Goal: Task Accomplishment & Management: Manage account settings

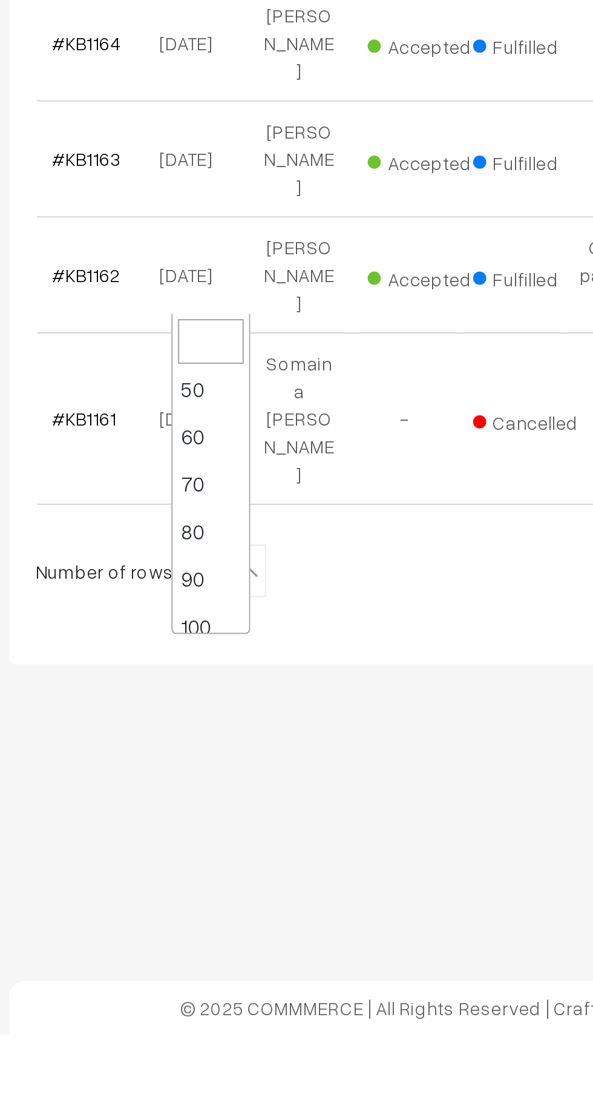
scroll to position [97, 0]
select select "100"
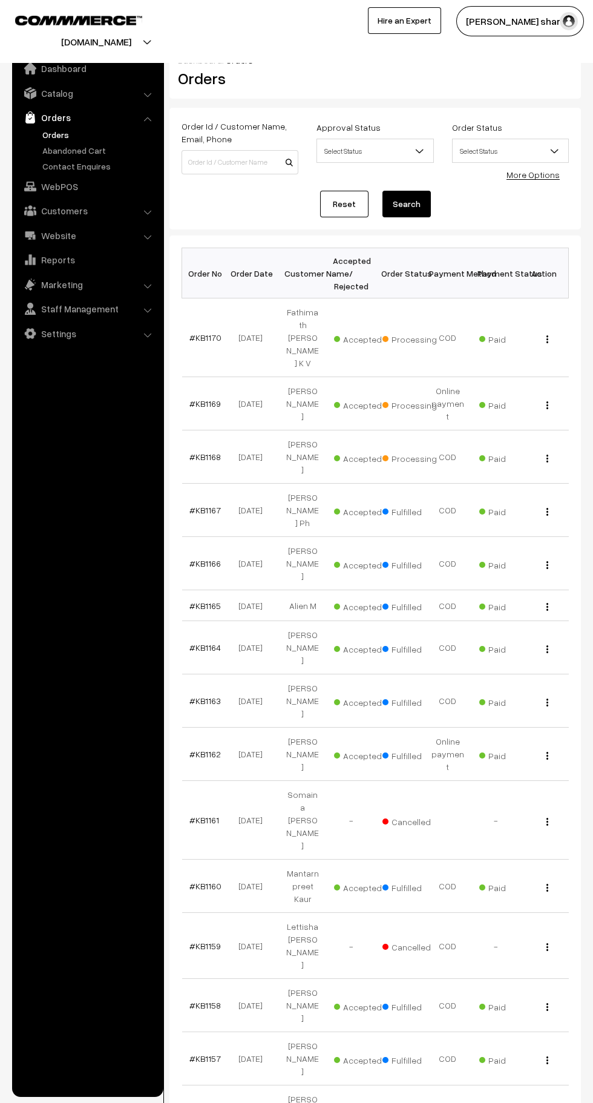
scroll to position [1, 0]
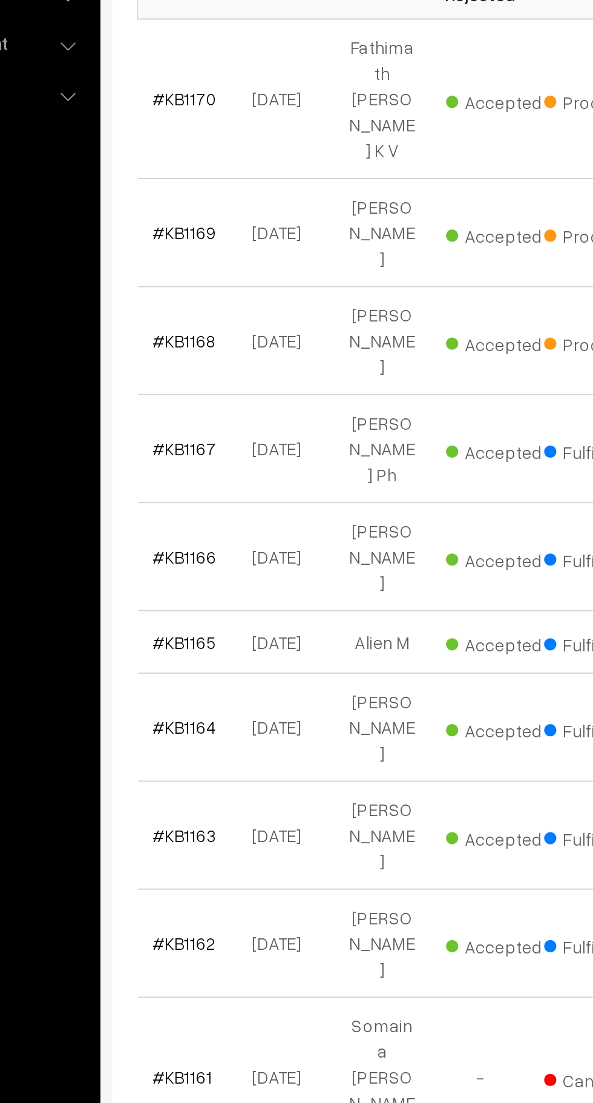
click at [211, 450] on link "#KB1168" at bounding box center [204, 455] width 31 height 10
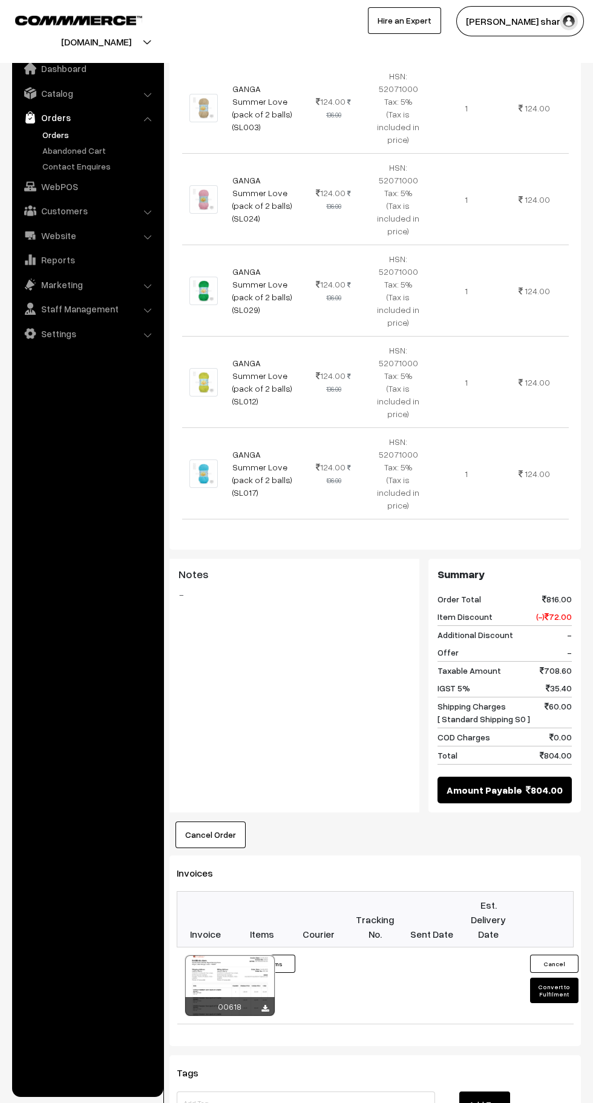
scroll to position [646, 0]
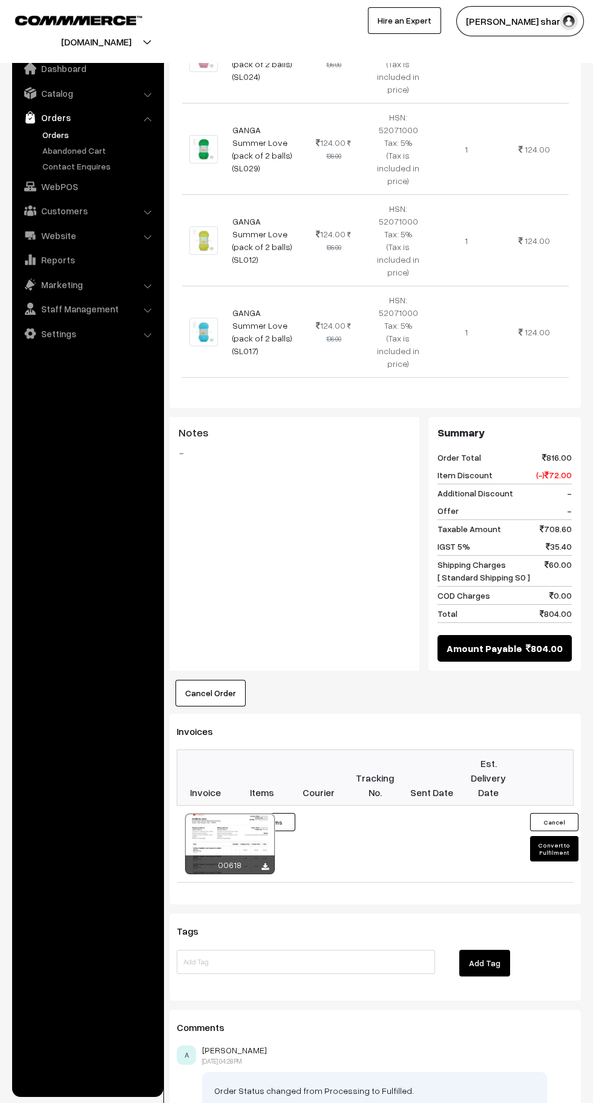
click at [555, 837] on button "Convert to Fulfilment" at bounding box center [554, 848] width 48 height 25
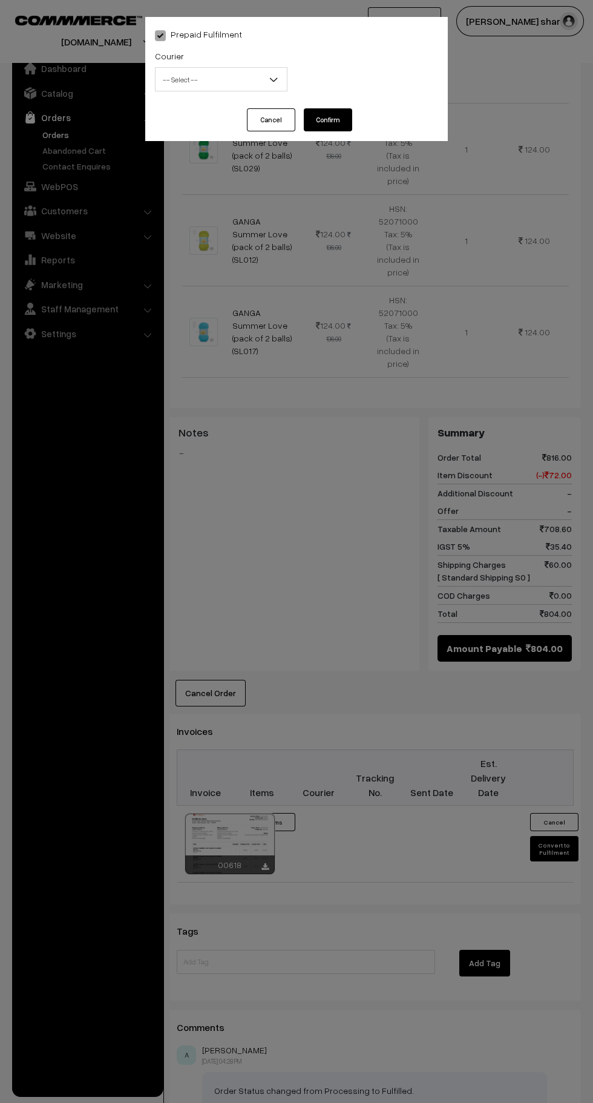
click at [243, 77] on span "-- Select --" at bounding box center [221, 79] width 131 height 21
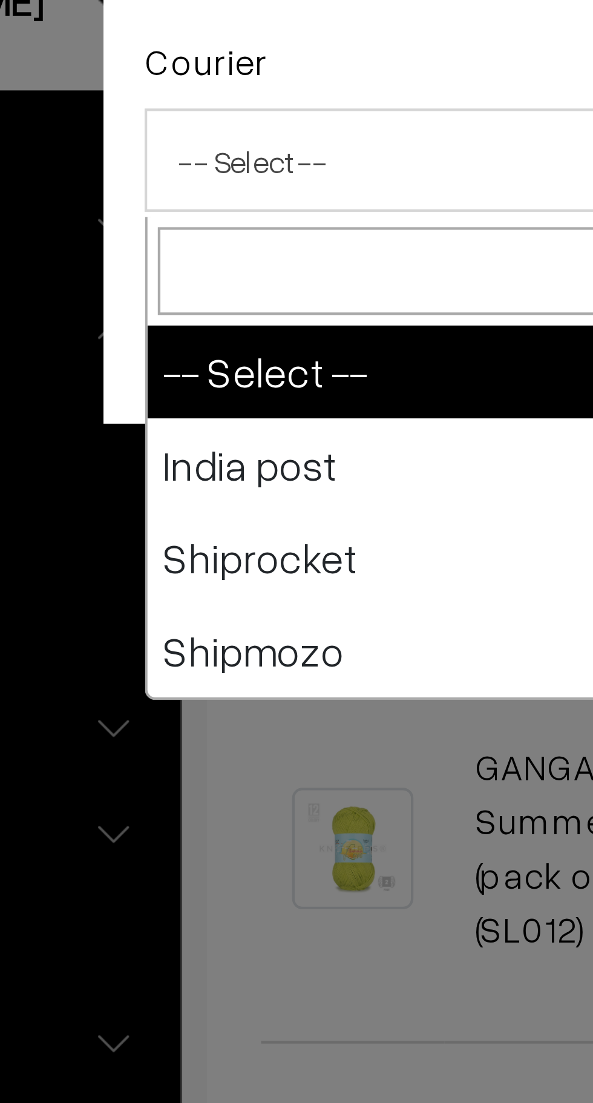
select select "1"
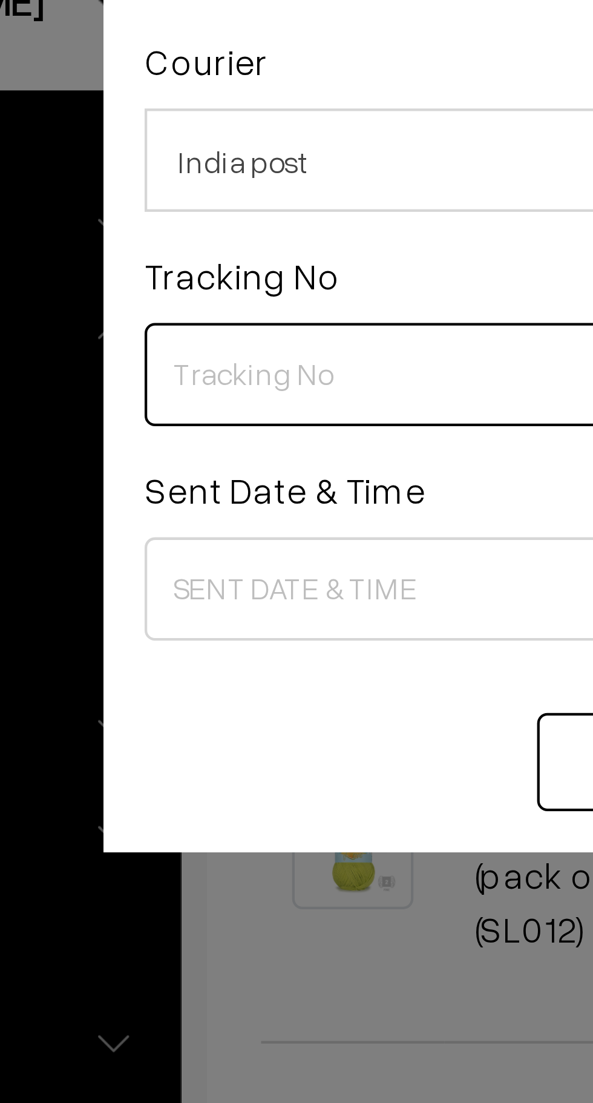
click at [190, 128] on input "text" at bounding box center [221, 129] width 133 height 24
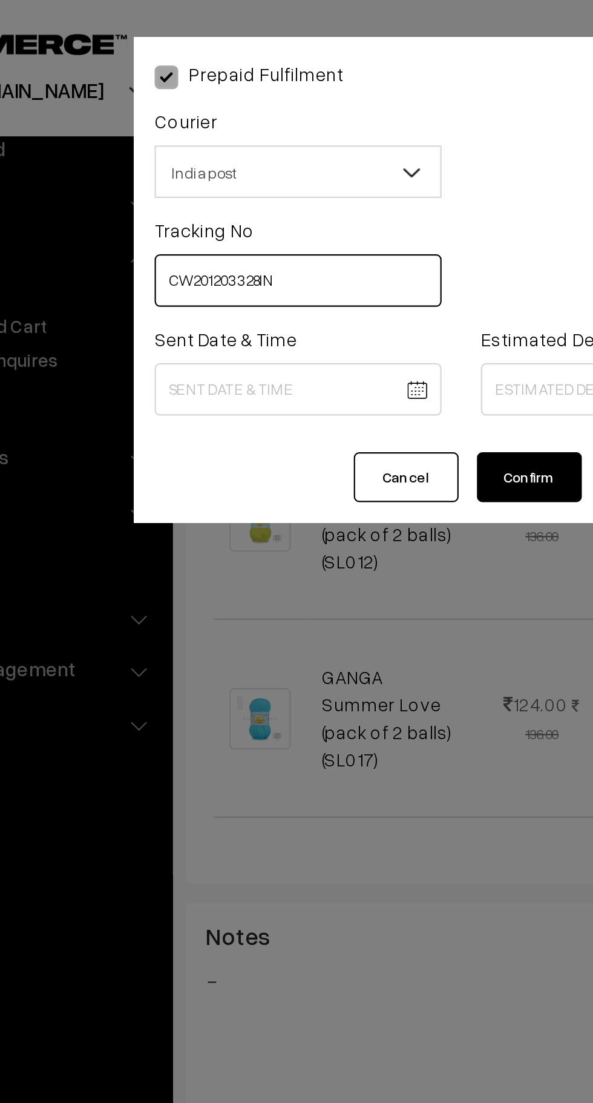
type input "CW201203328IN"
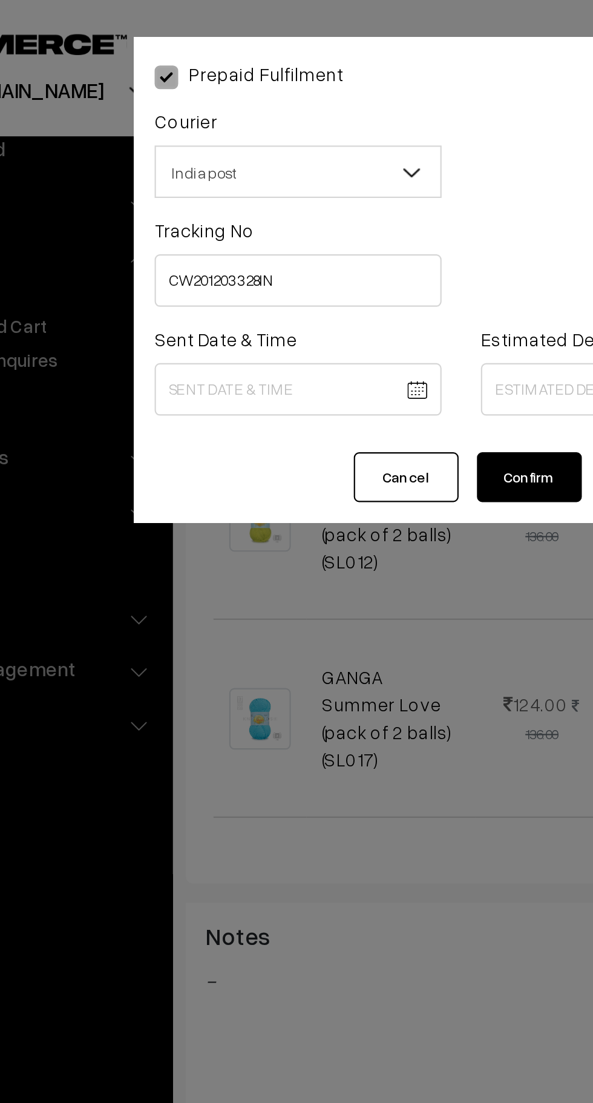
click at [214, 177] on body "Thank you for showing interest. Our team will call you shortly. Close knitbirds…" at bounding box center [296, 283] width 593 height 1858
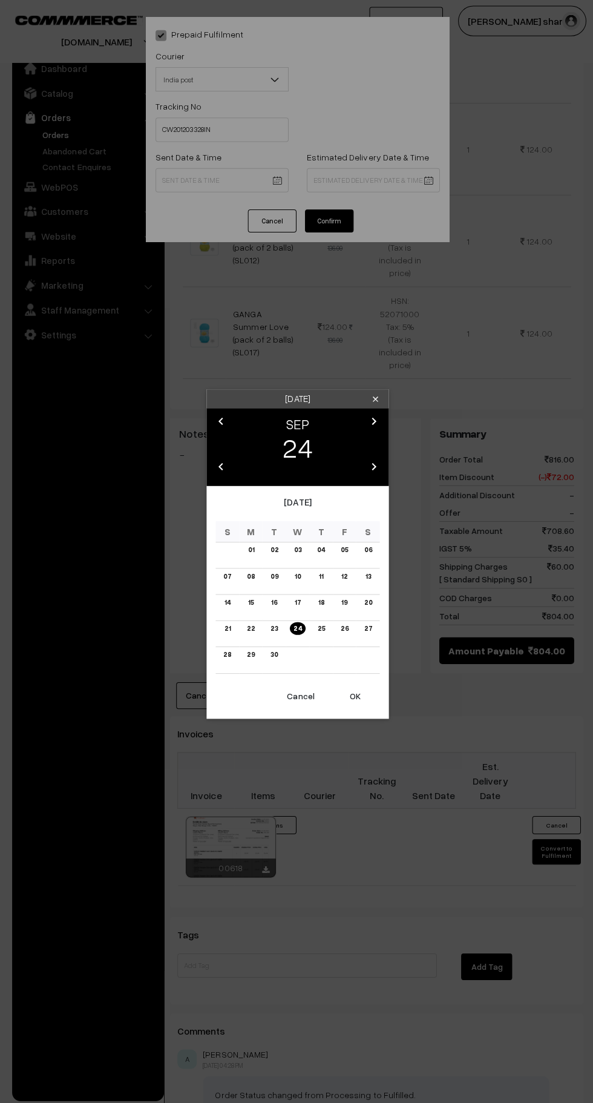
click at [354, 693] on button "OK" at bounding box center [354, 693] width 48 height 27
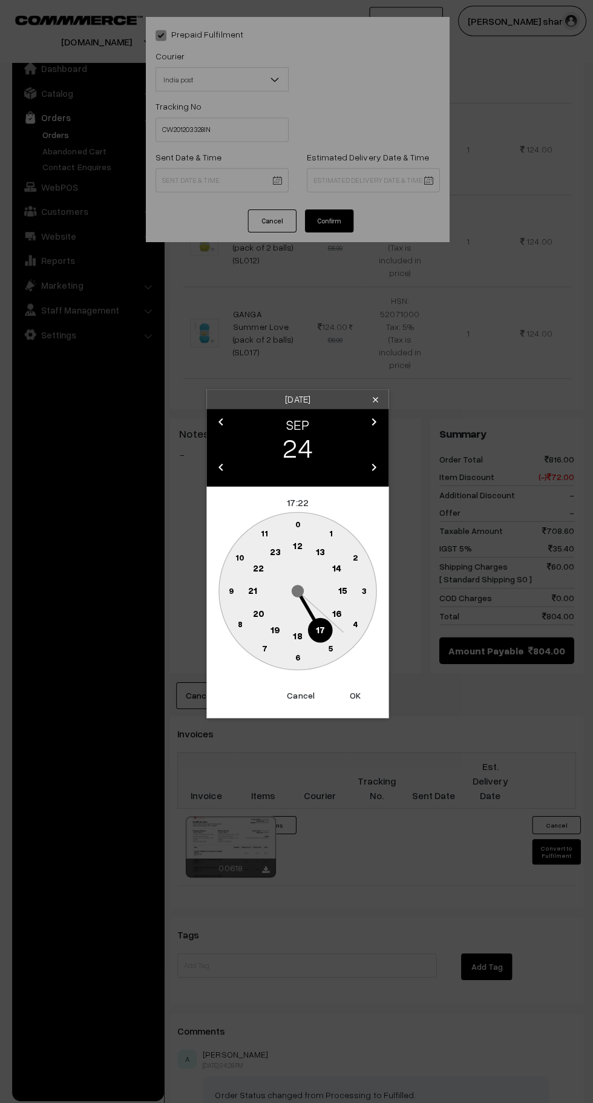
click at [236, 555] on text "10" at bounding box center [239, 555] width 9 height 10
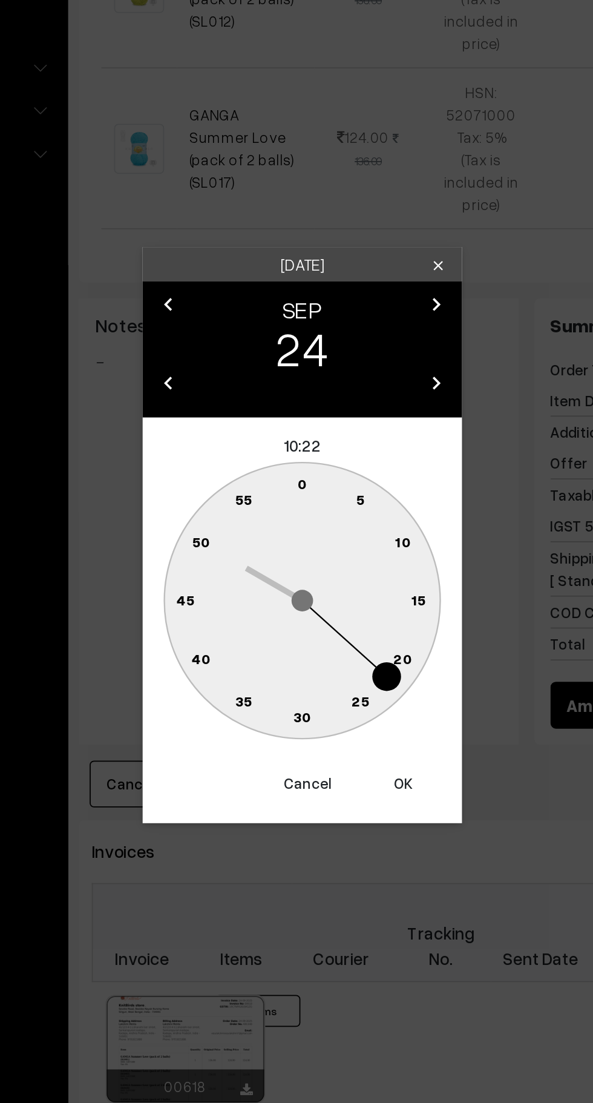
click at [298, 524] on text "0" at bounding box center [296, 522] width 5 height 10
type input "24-09-2025 10:00"
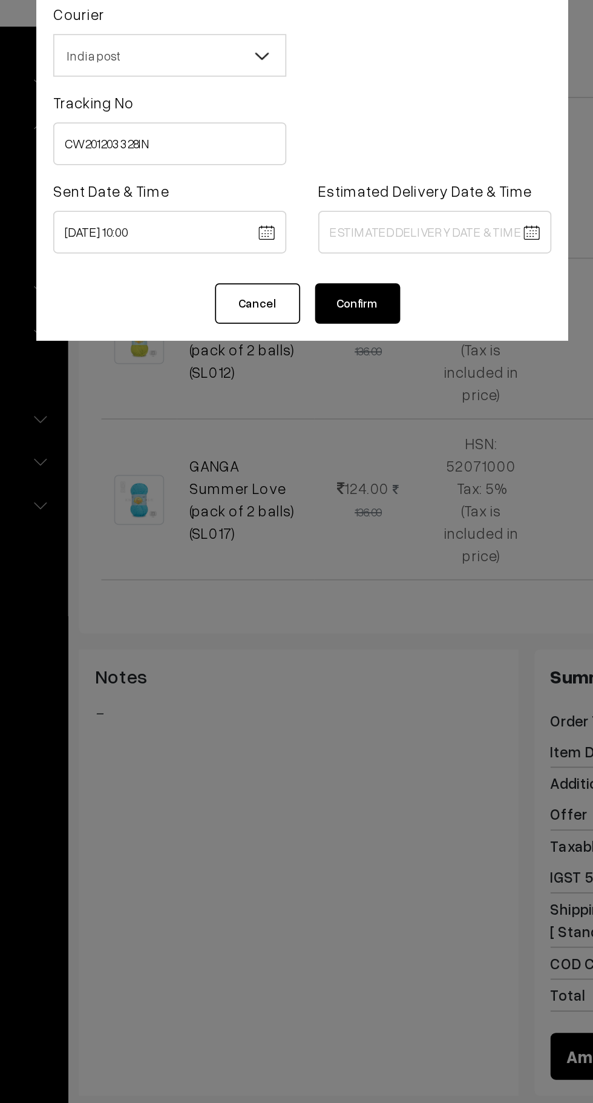
click at [332, 185] on body "Thank you for showing interest. Our team will call you shortly. Close knitbirds…" at bounding box center [296, 283] width 593 height 1858
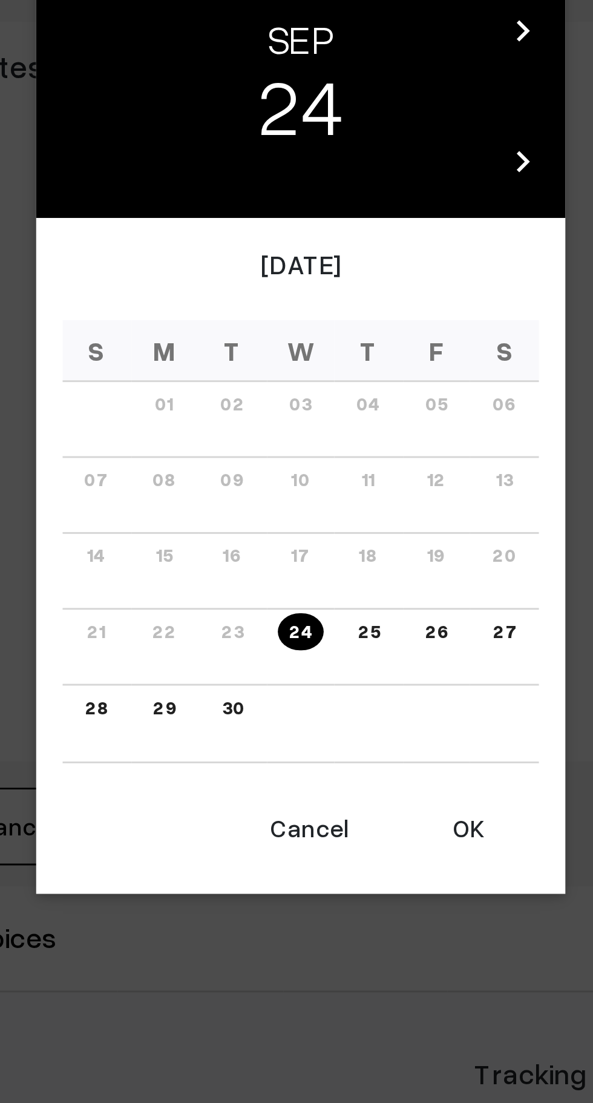
click at [370, 424] on icon "chevron_right" at bounding box center [373, 420] width 15 height 15
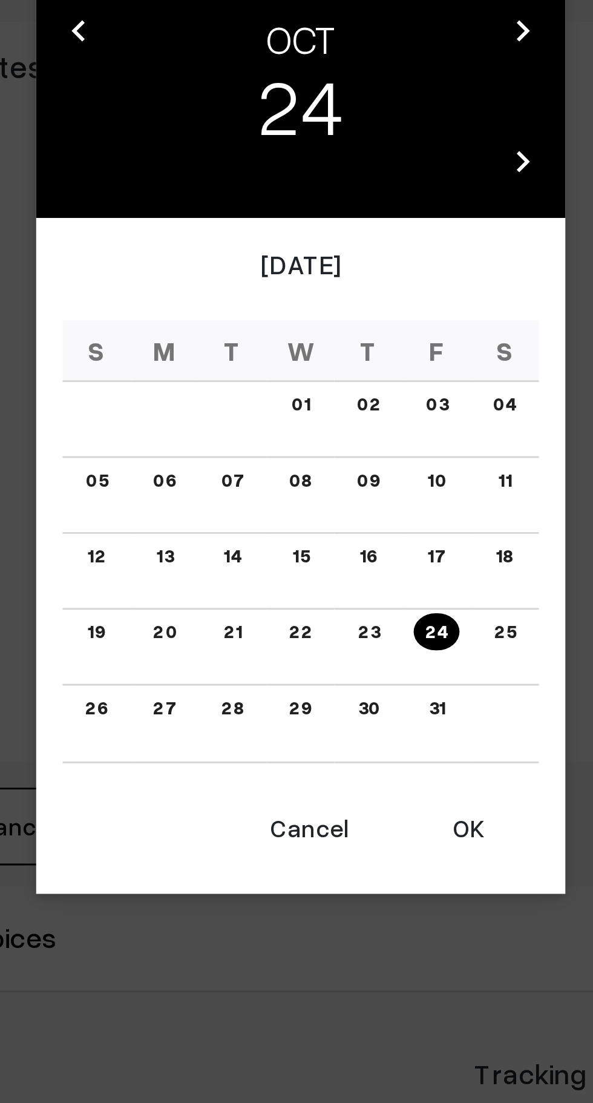
click at [297, 546] on link "01" at bounding box center [296, 548] width 13 height 13
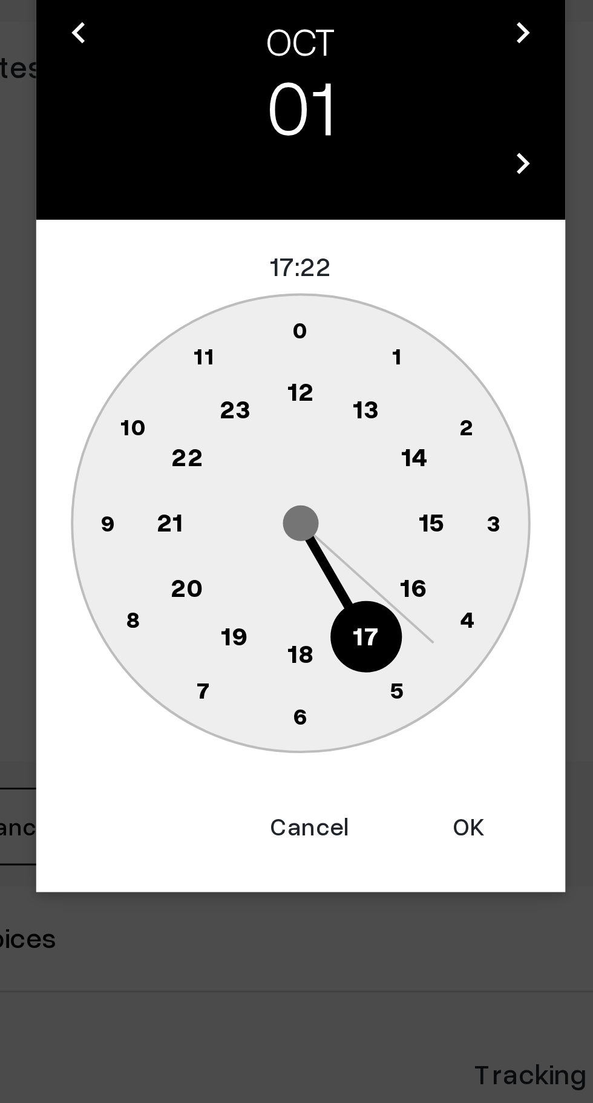
click at [333, 616] on text "16" at bounding box center [336, 610] width 10 height 11
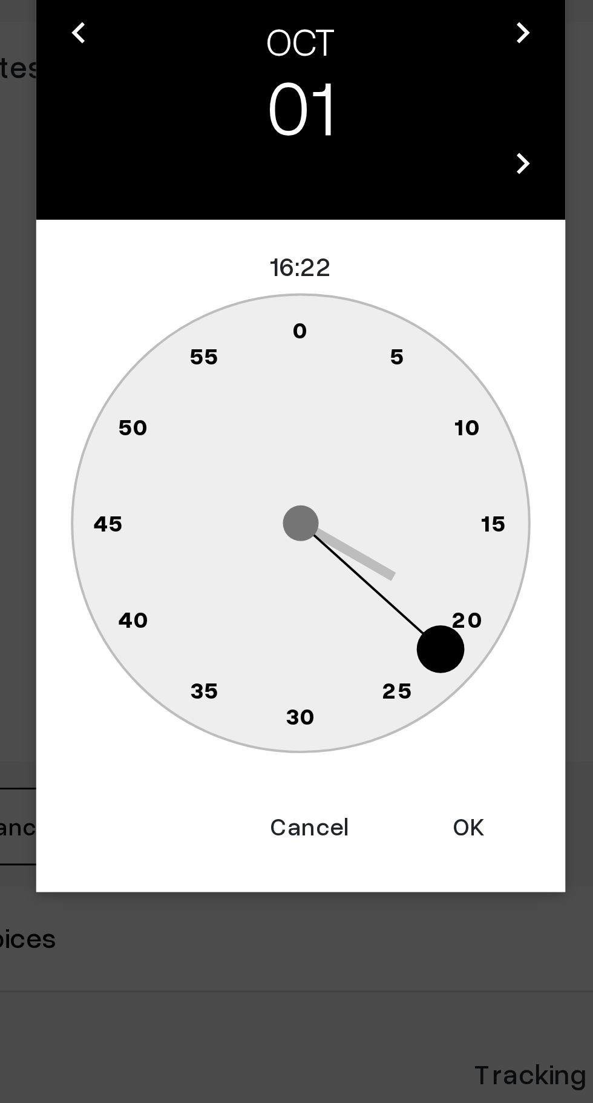
click at [295, 521] on text "0" at bounding box center [296, 522] width 5 height 10
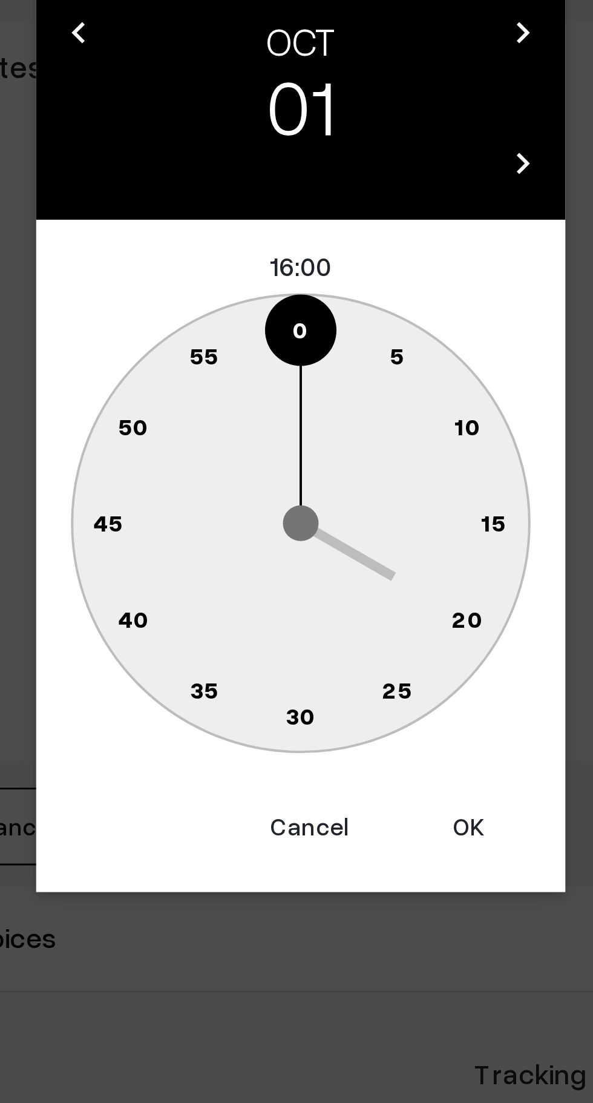
type input "01-10-2025 16:00"
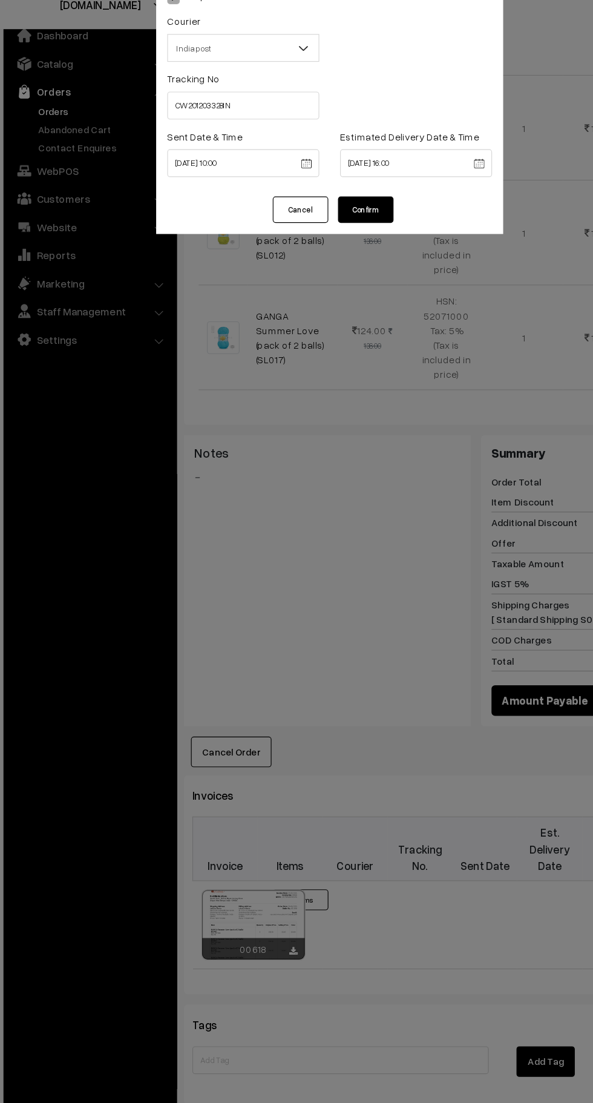
click at [337, 220] on button "Confirm" at bounding box center [328, 220] width 48 height 23
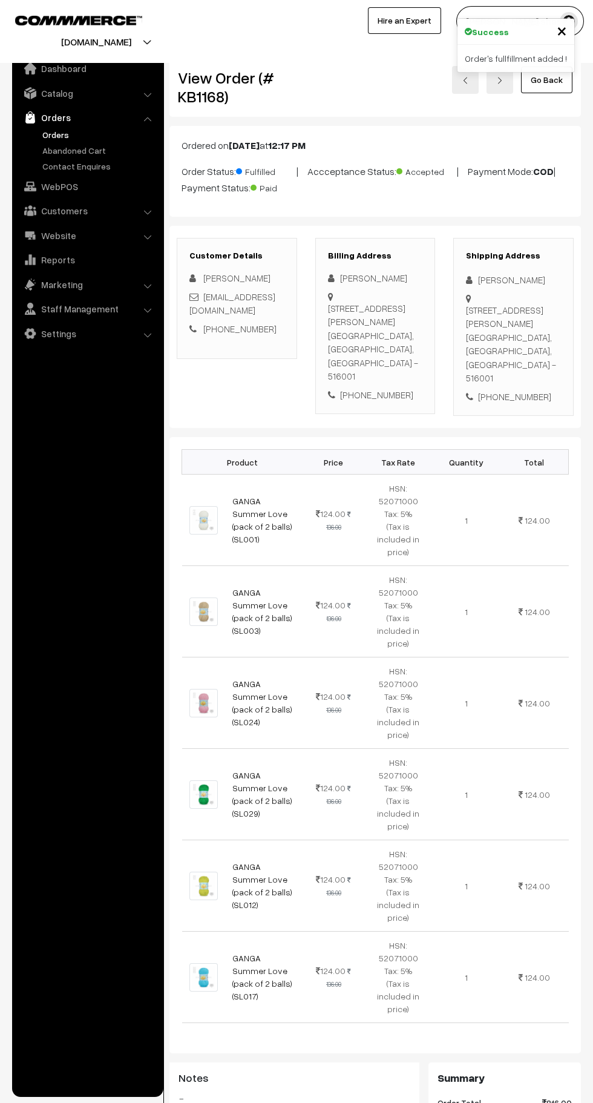
scroll to position [19, 0]
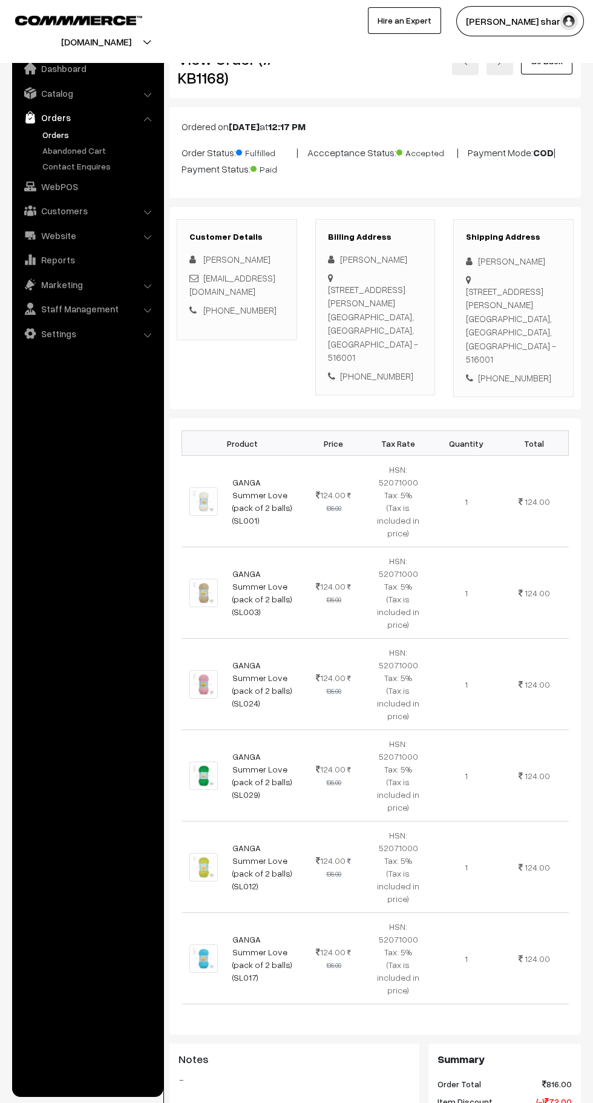
click at [554, 58] on link "Go Back" at bounding box center [546, 61] width 51 height 27
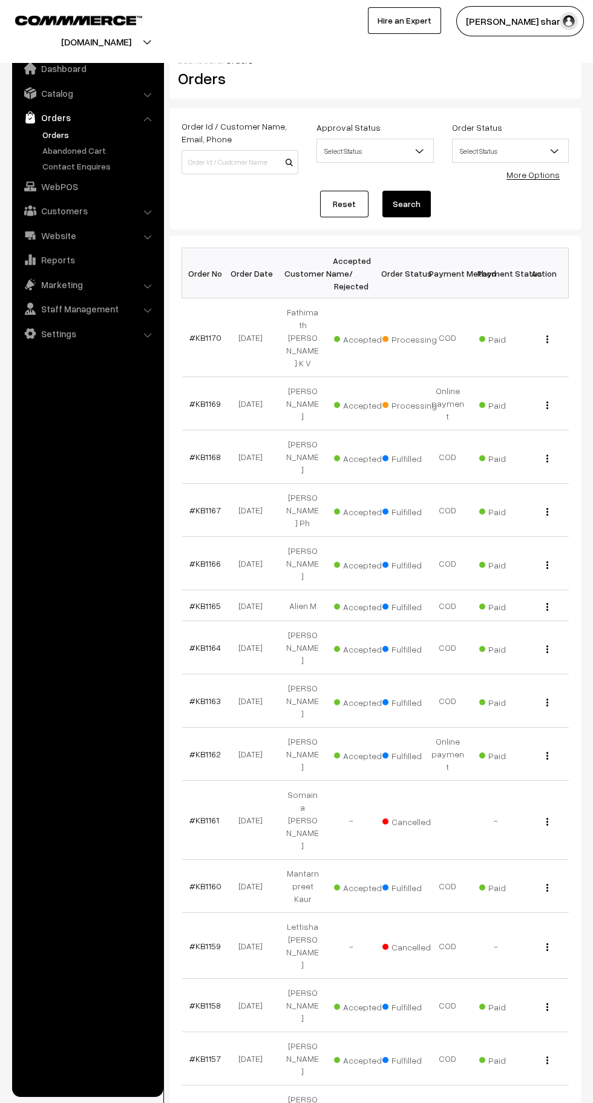
scroll to position [5, 0]
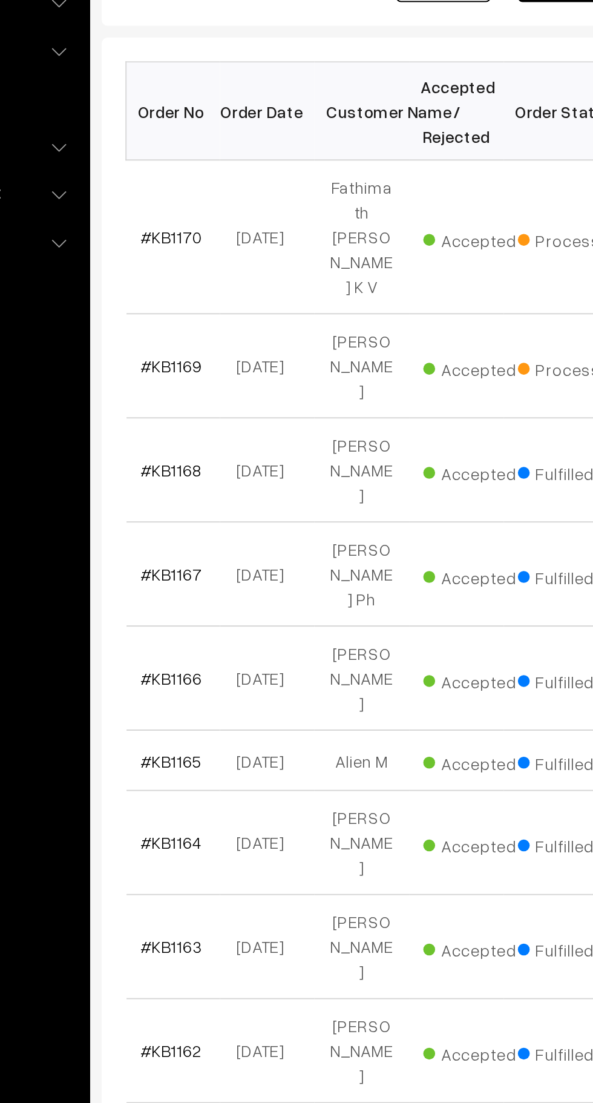
click at [212, 393] on link "#KB1169" at bounding box center [204, 398] width 31 height 10
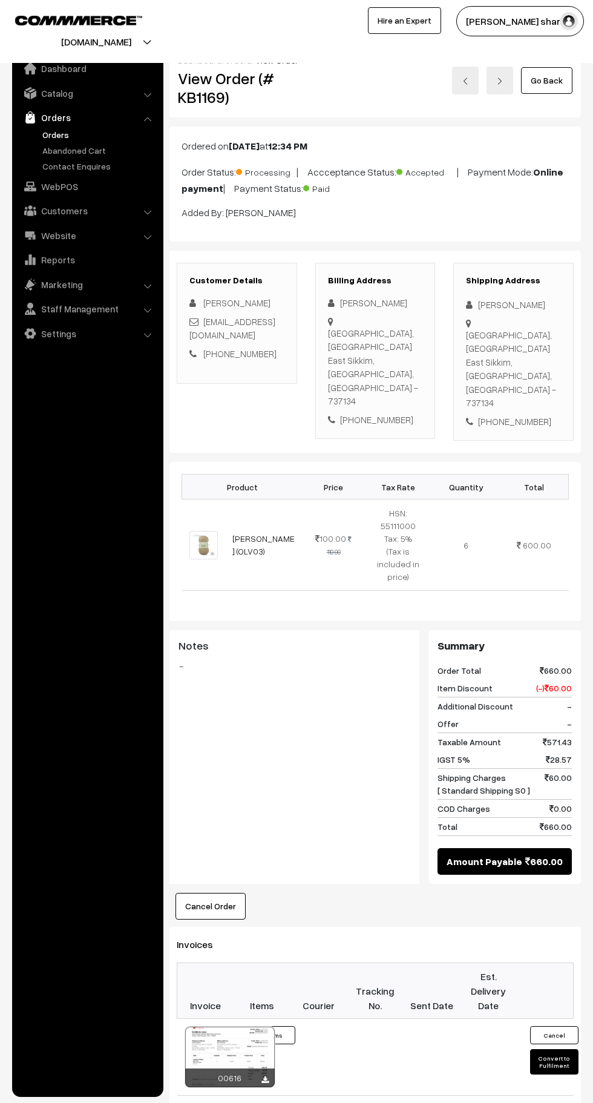
scroll to position [279, 0]
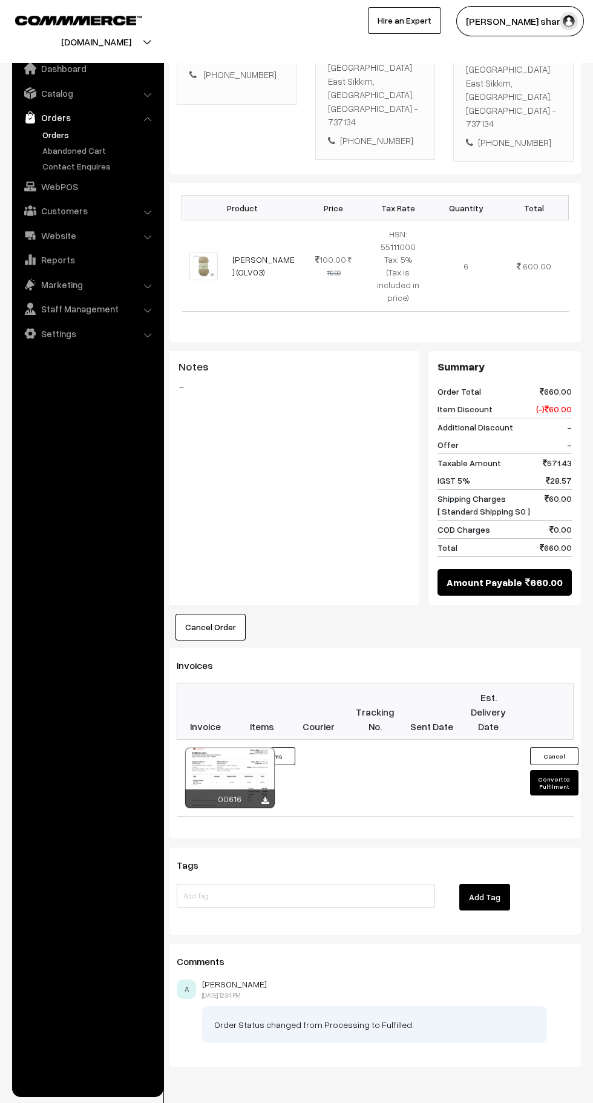
click at [555, 770] on button "Convert to Fulfilment" at bounding box center [554, 782] width 48 height 25
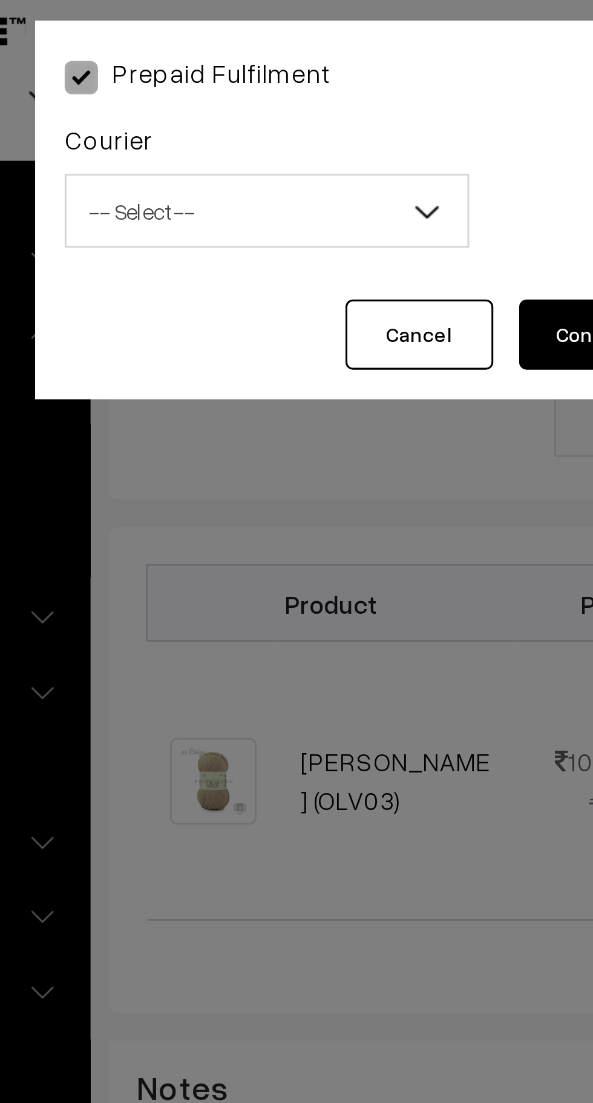
click at [205, 84] on span "-- Select --" at bounding box center [221, 79] width 131 height 21
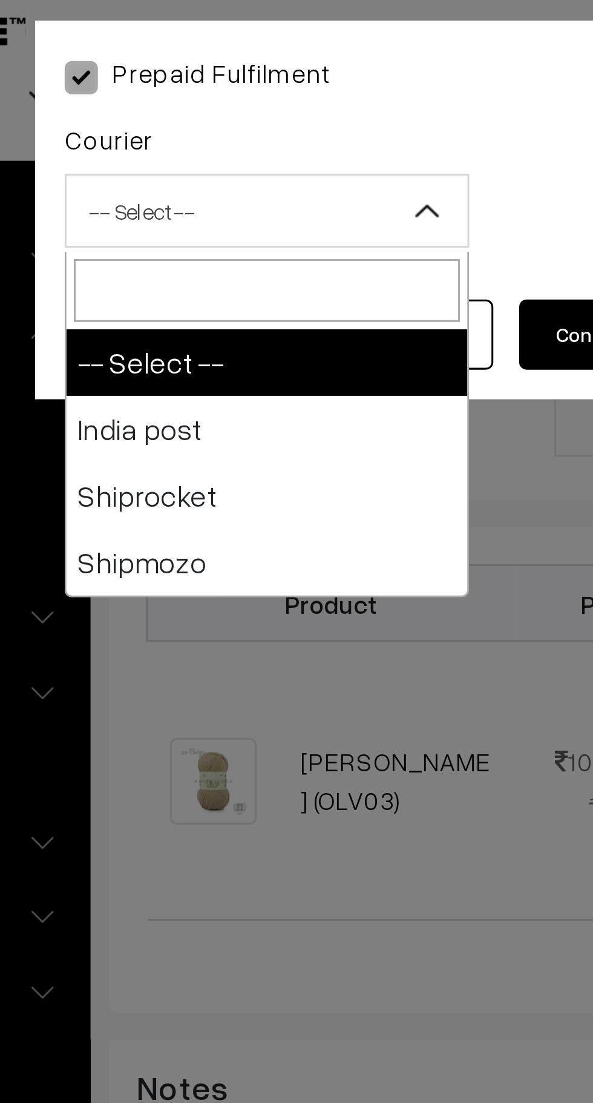
select select "1"
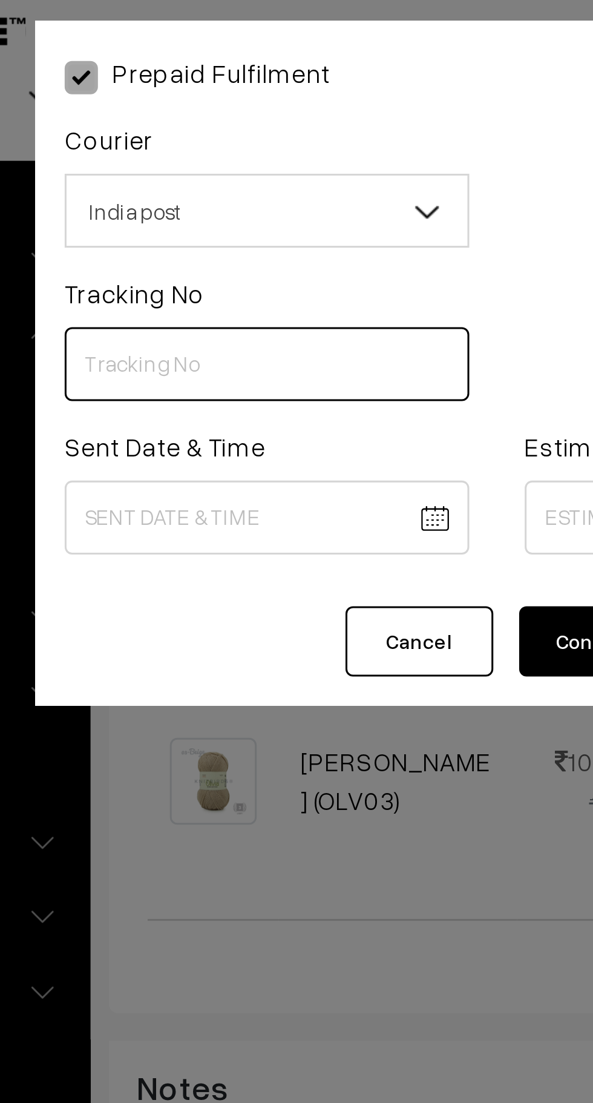
click at [204, 128] on input "text" at bounding box center [221, 129] width 133 height 24
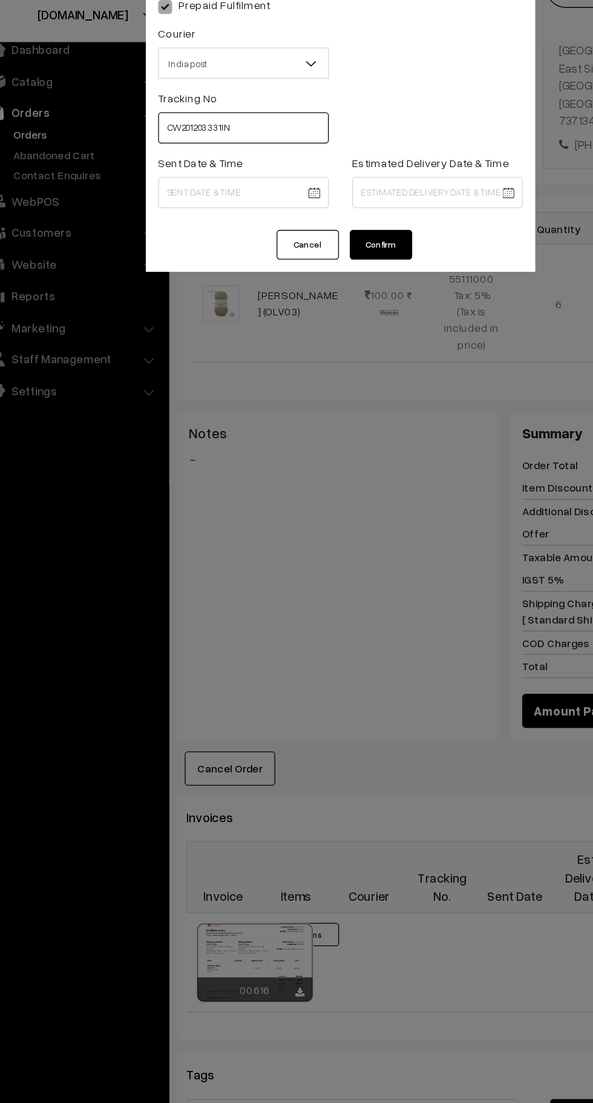
type input "CW201203331IN"
click at [215, 181] on body "Thank you for showing interest. Our team will call you shortly. Close knitbirds…" at bounding box center [296, 433] width 593 height 1425
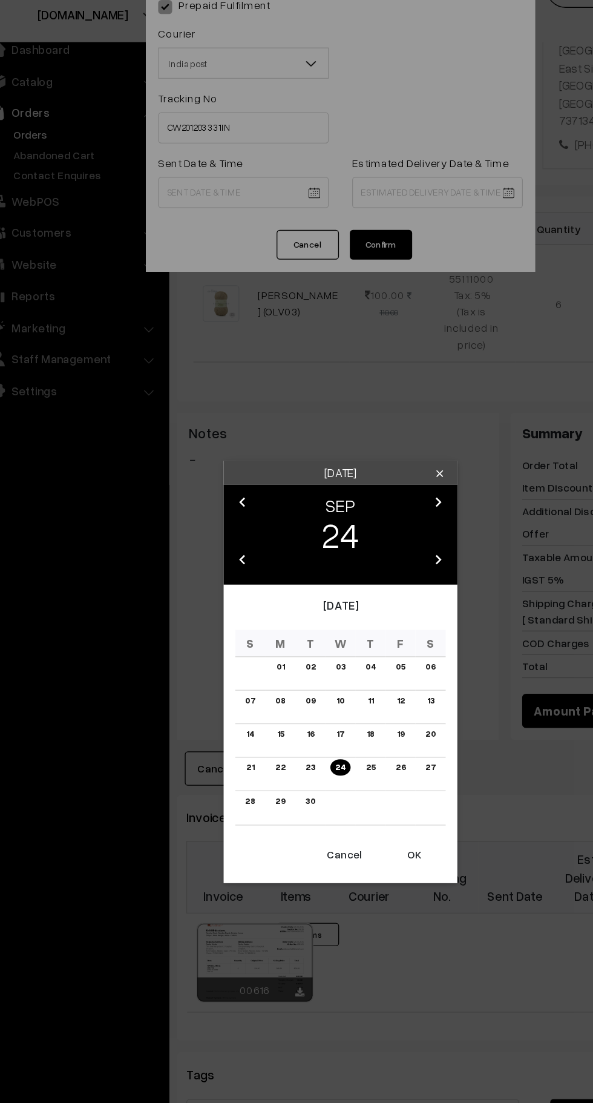
click at [364, 702] on button "OK" at bounding box center [354, 693] width 48 height 27
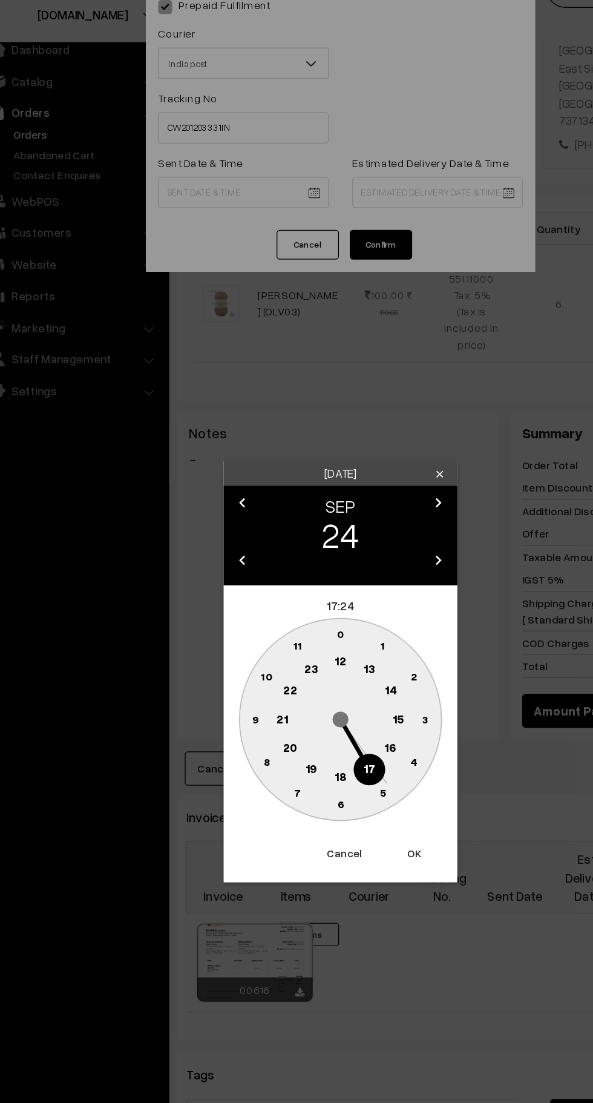
click at [239, 557] on text "10" at bounding box center [239, 555] width 9 height 10
click at [294, 522] on text "0" at bounding box center [296, 522] width 5 height 10
type input "24-09-2025 10:00"
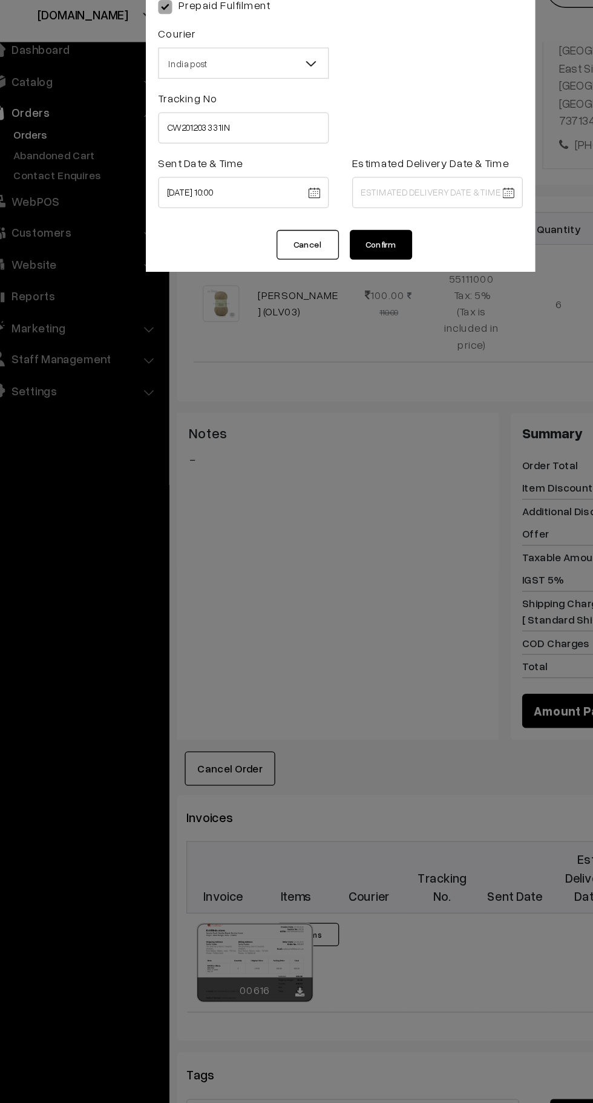
click at [322, 183] on body "Thank you for showing interest. Our team will call you shortly. Close knitbirds…" at bounding box center [296, 433] width 593 height 1425
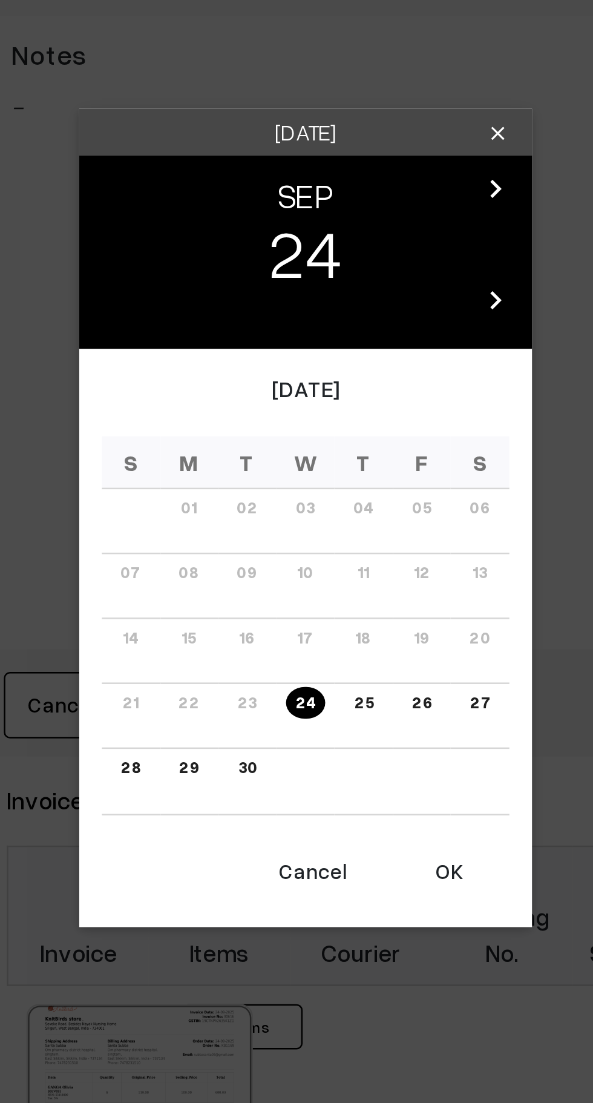
click at [318, 627] on link "25" at bounding box center [319, 626] width 15 height 13
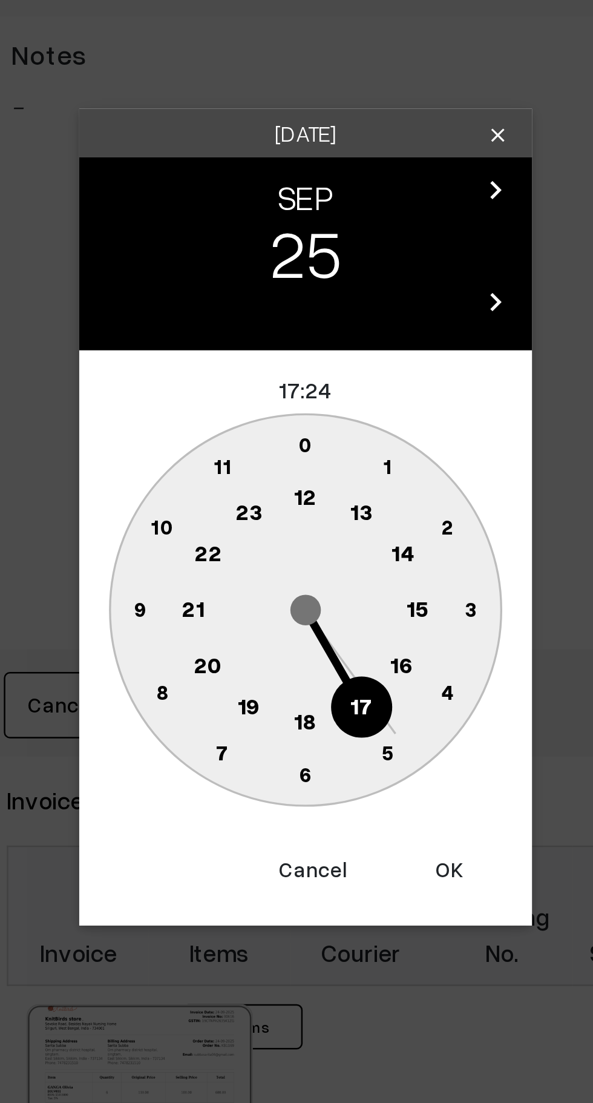
click at [334, 613] on text "16" at bounding box center [336, 610] width 10 height 11
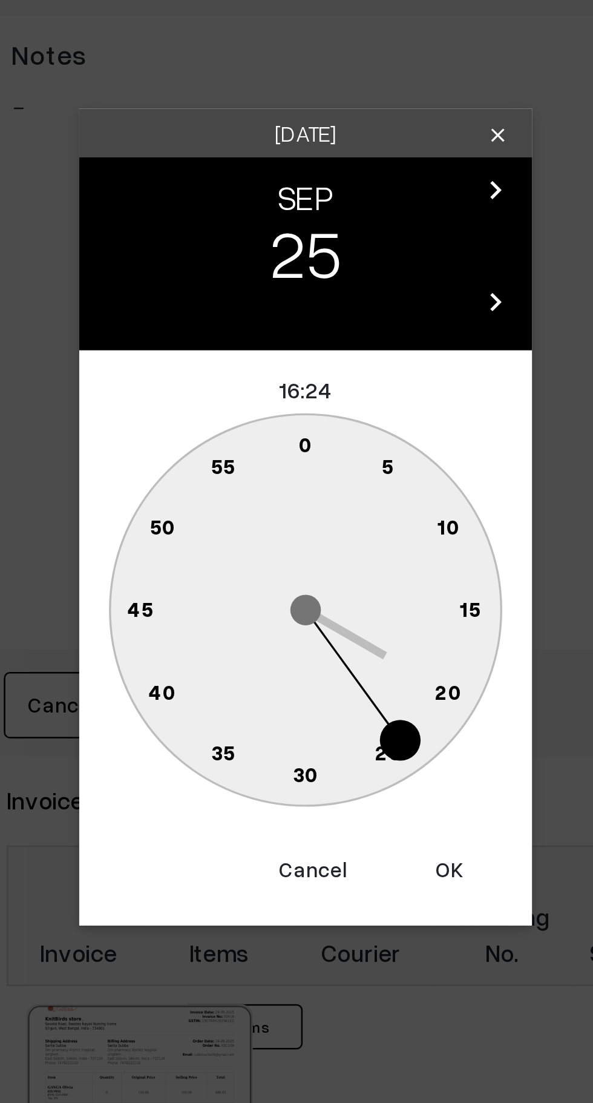
click at [296, 521] on text "0" at bounding box center [296, 522] width 5 height 10
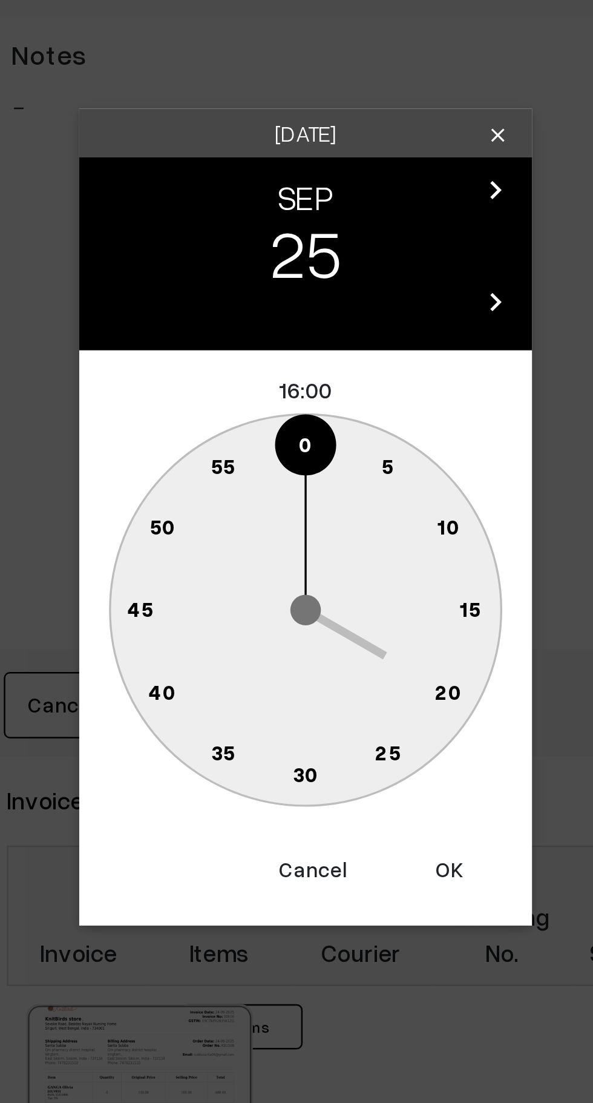
type input "25-09-2025 16:00"
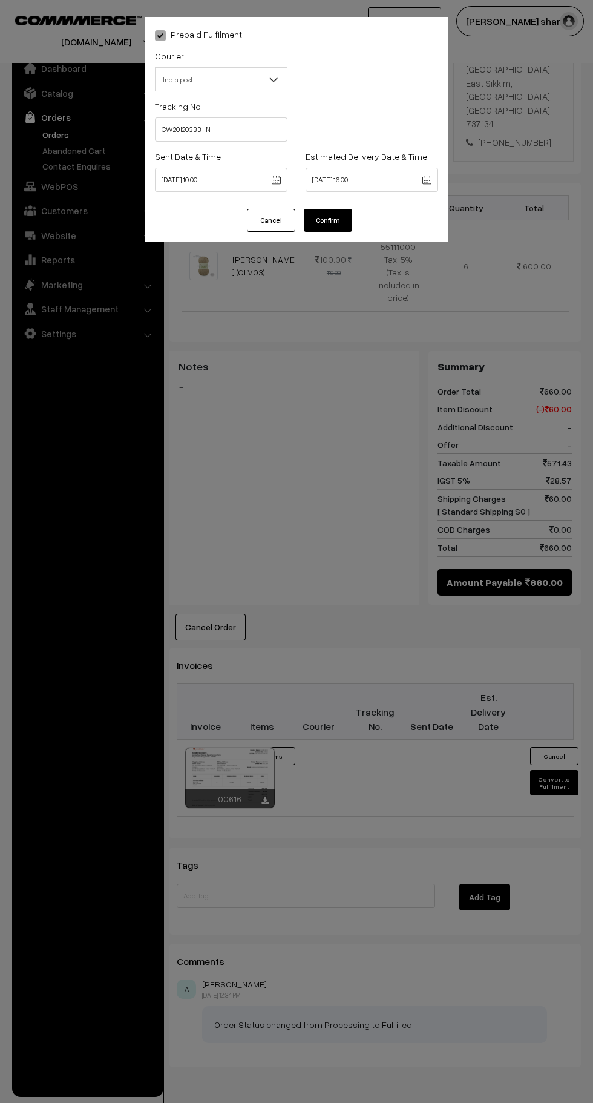
click at [330, 221] on button "Confirm" at bounding box center [328, 220] width 48 height 23
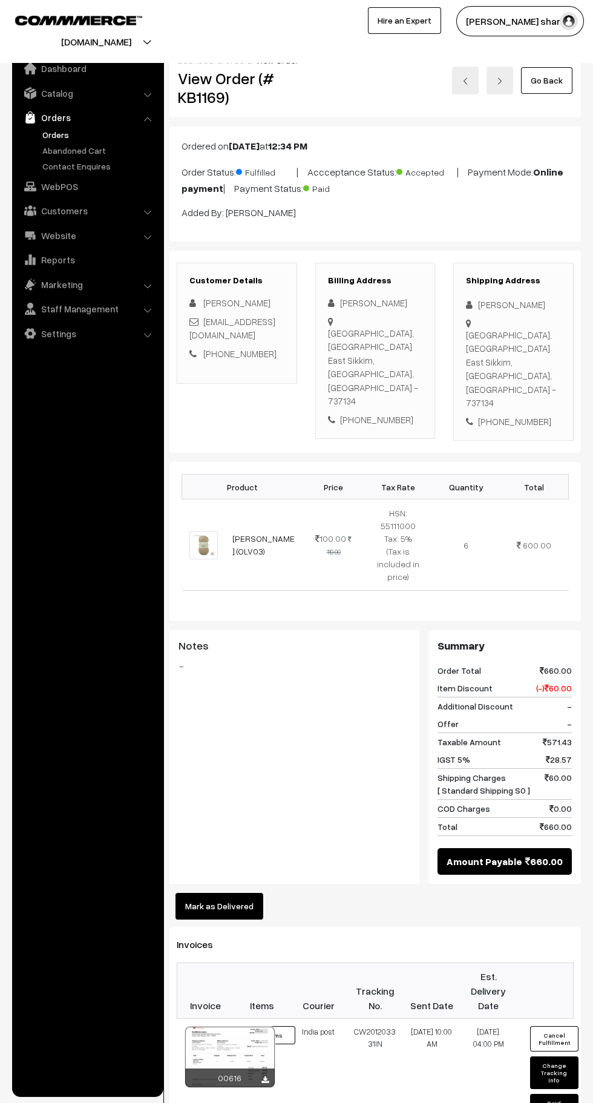
click at [567, 87] on link "Go Back" at bounding box center [546, 80] width 51 height 27
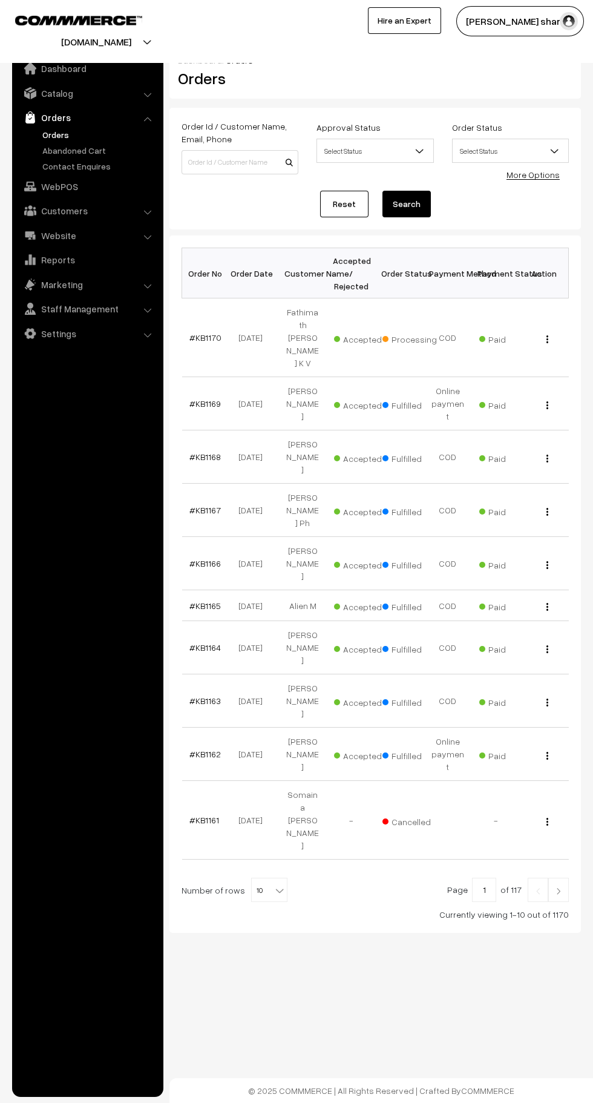
click at [274, 884] on b at bounding box center [280, 890] width 12 height 12
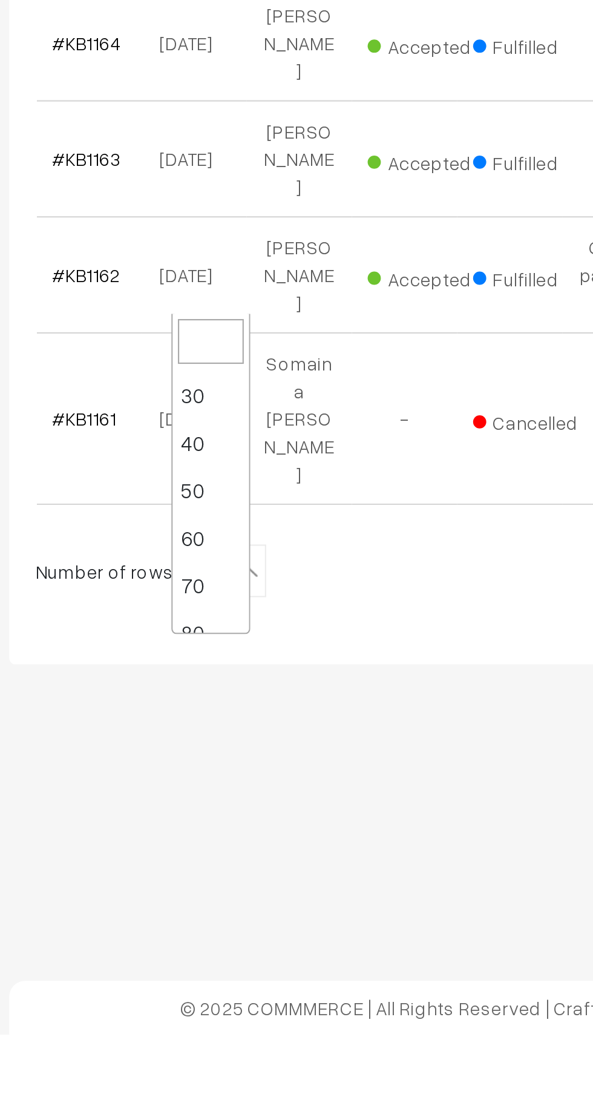
scroll to position [97, 0]
select select "100"
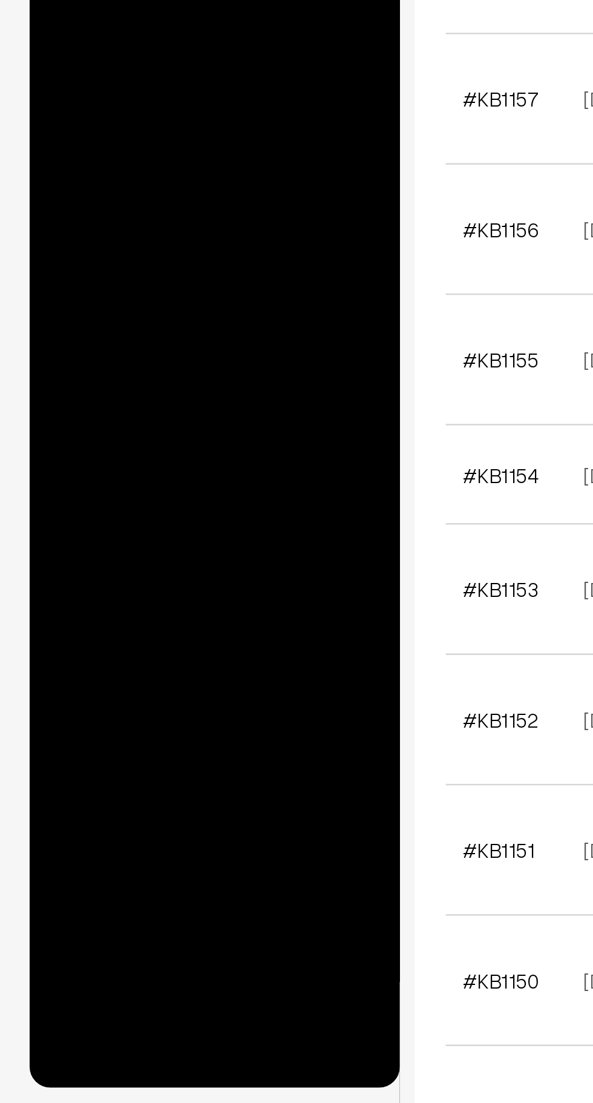
scroll to position [417, 0]
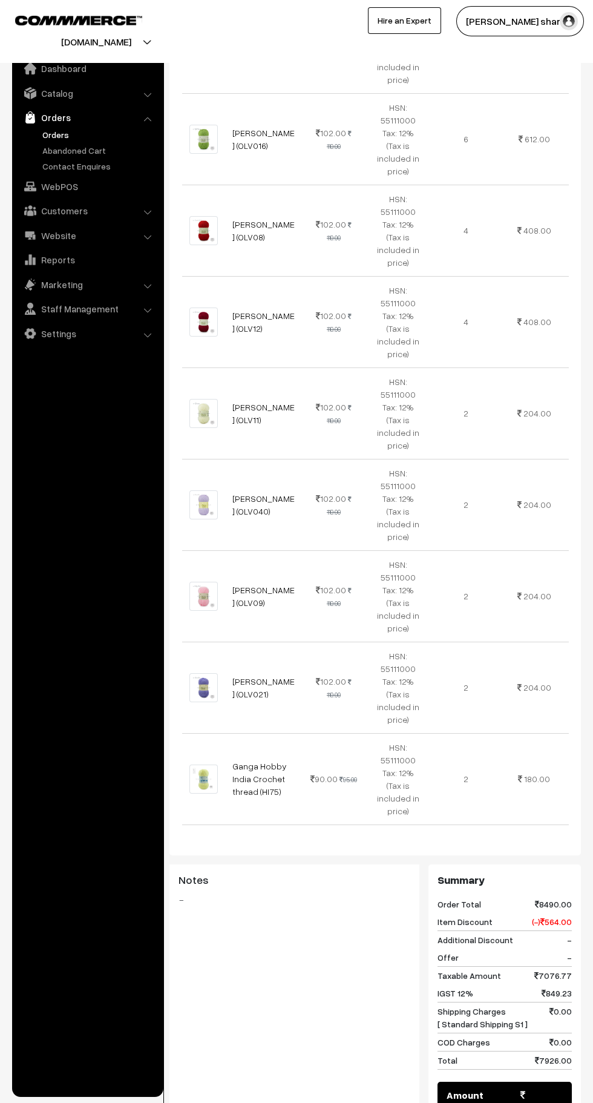
scroll to position [2052, 0]
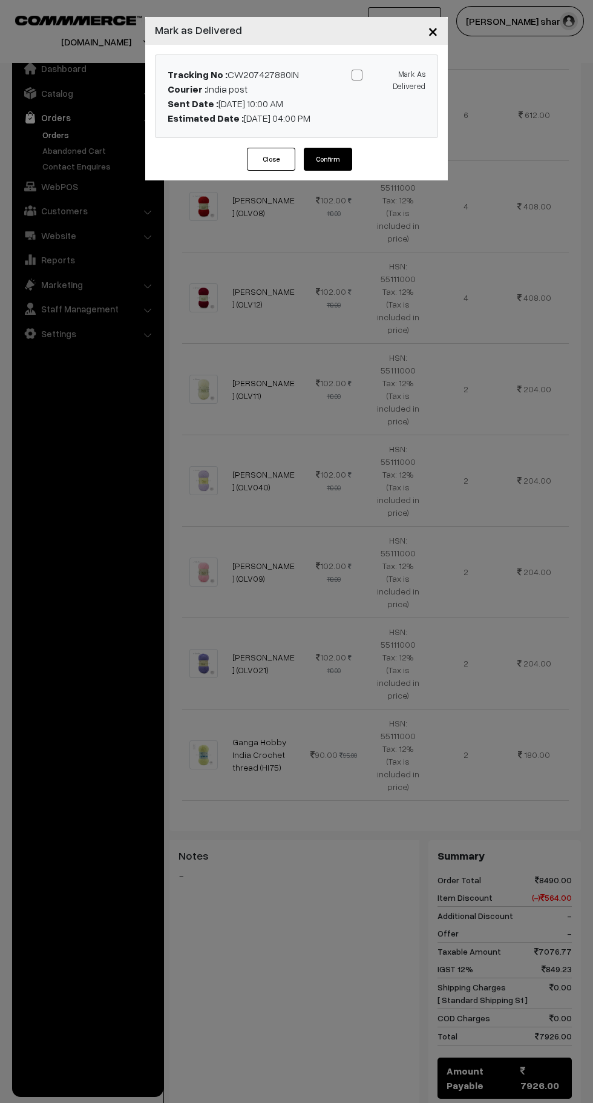
click at [362, 80] on label "Mark As Delivered" at bounding box center [389, 79] width 74 height 25
click at [383, 77] on input "Mark As Delivered" at bounding box center [387, 73] width 8 height 8
checkbox input "true"
click at [338, 159] on button "Confirm" at bounding box center [328, 159] width 48 height 23
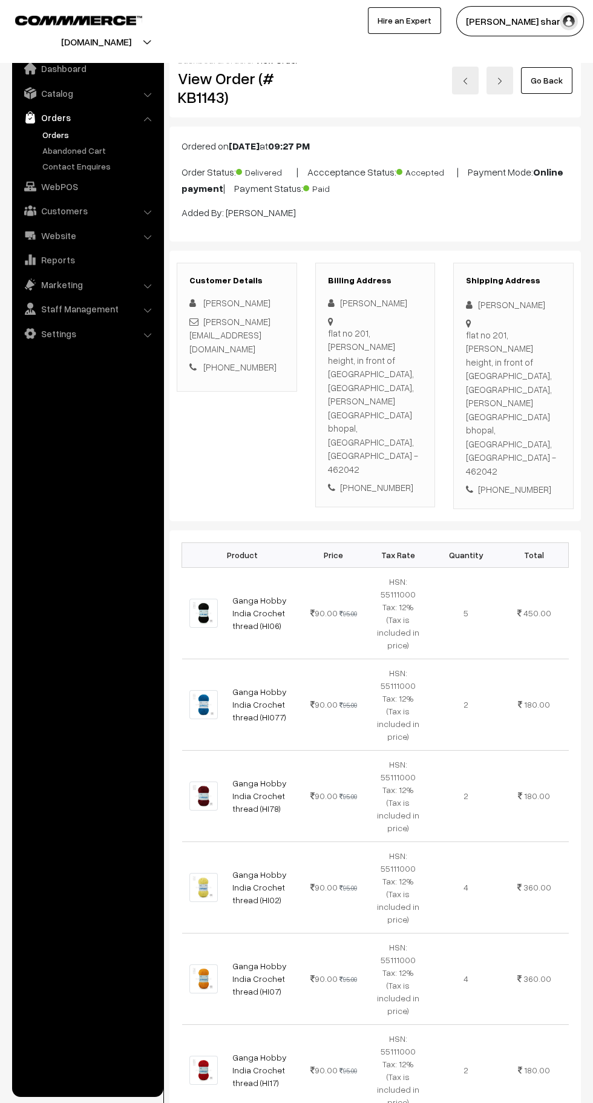
click at [545, 80] on link "Go Back" at bounding box center [546, 80] width 51 height 27
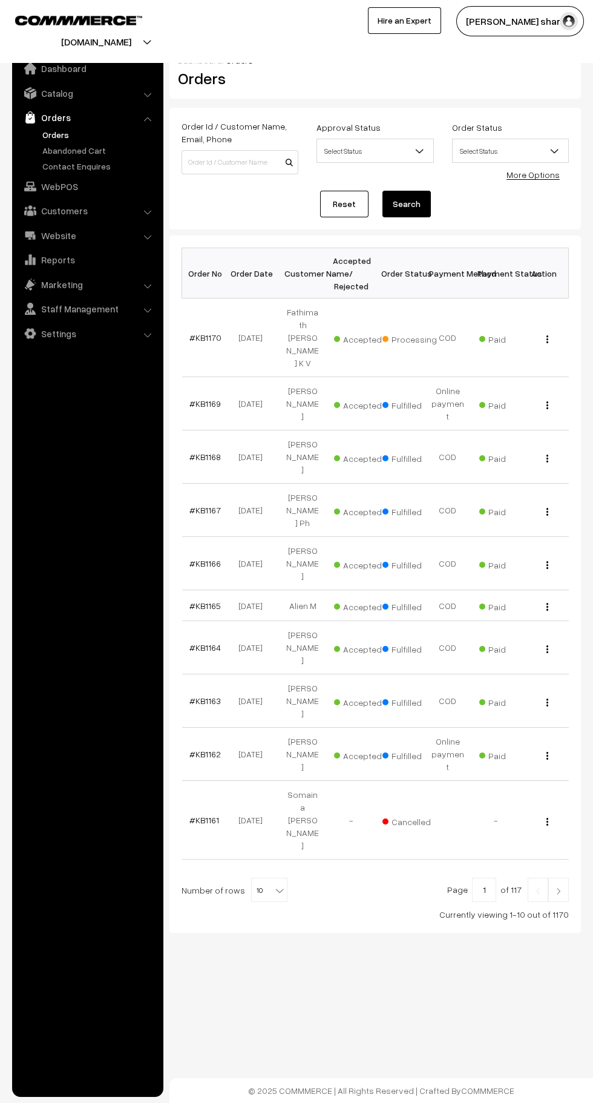
click at [274, 884] on b at bounding box center [280, 890] width 12 height 12
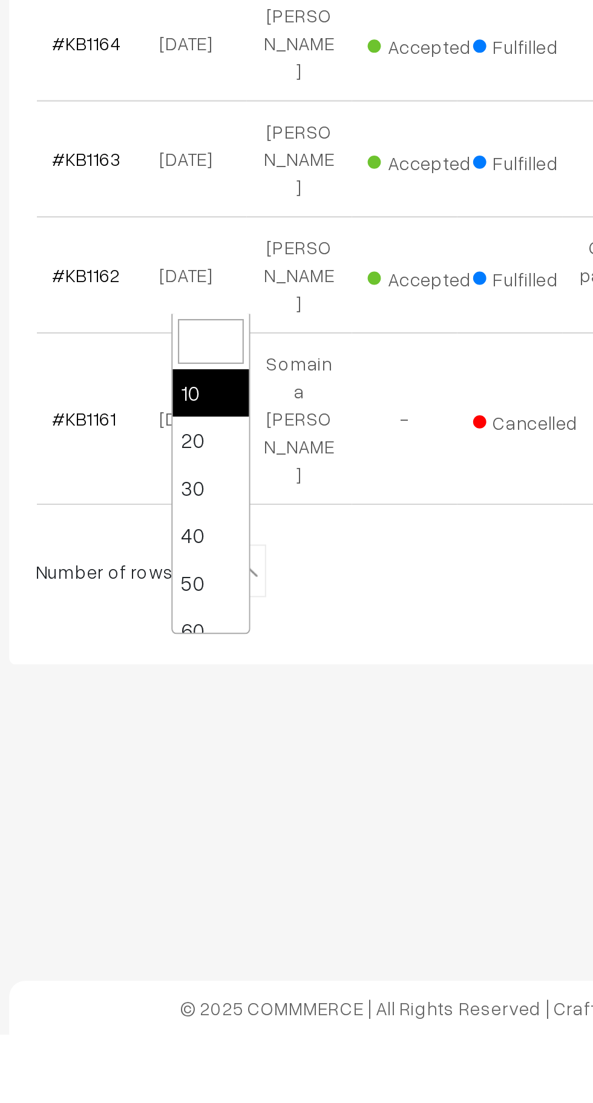
scroll to position [97, 0]
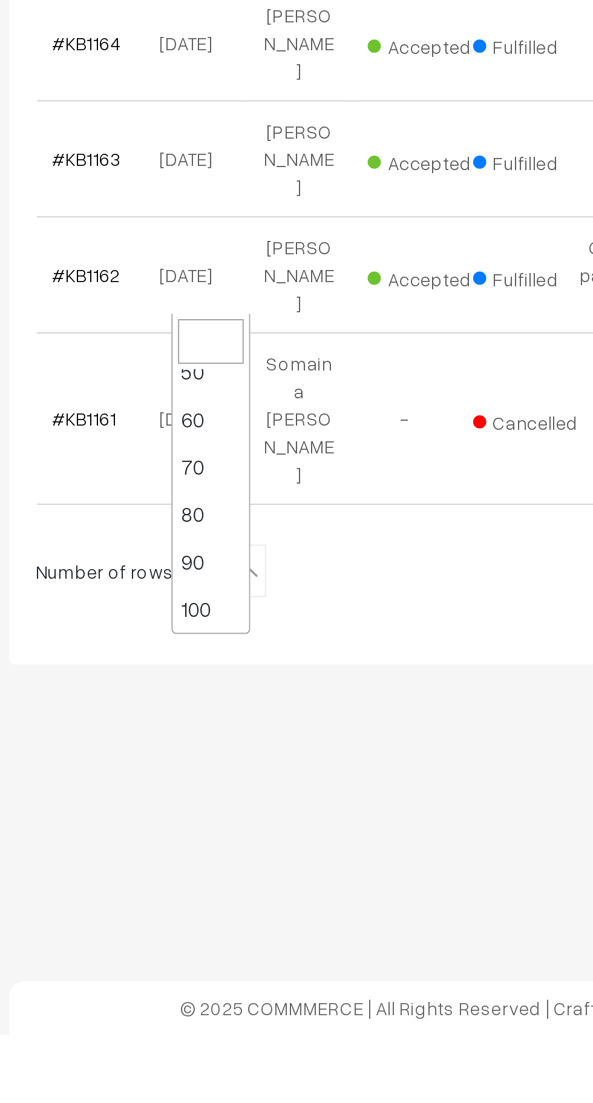
select select "100"
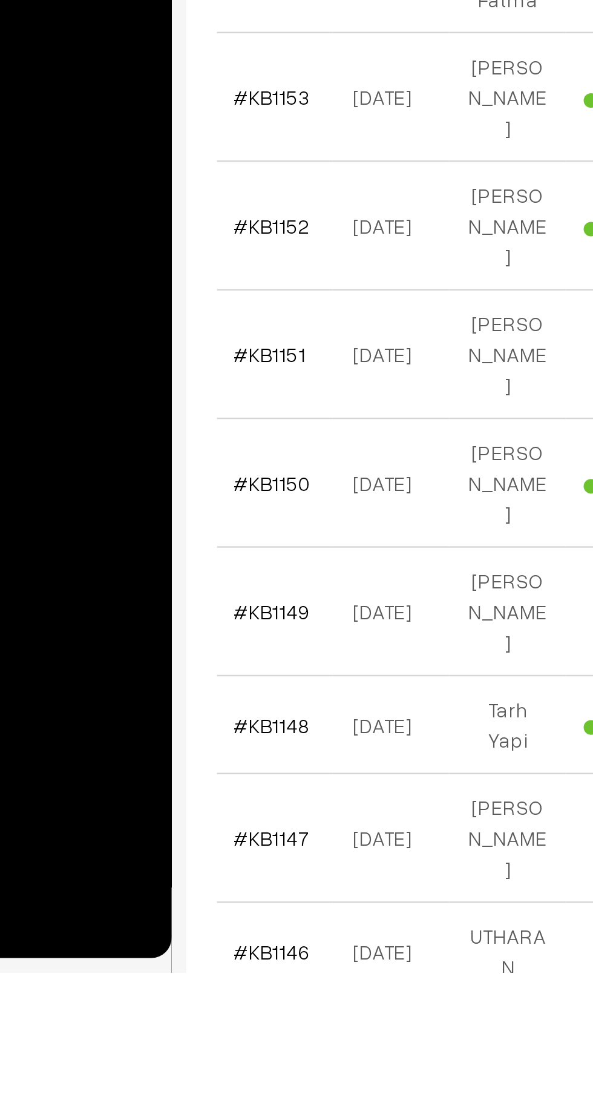
scroll to position [519, 0]
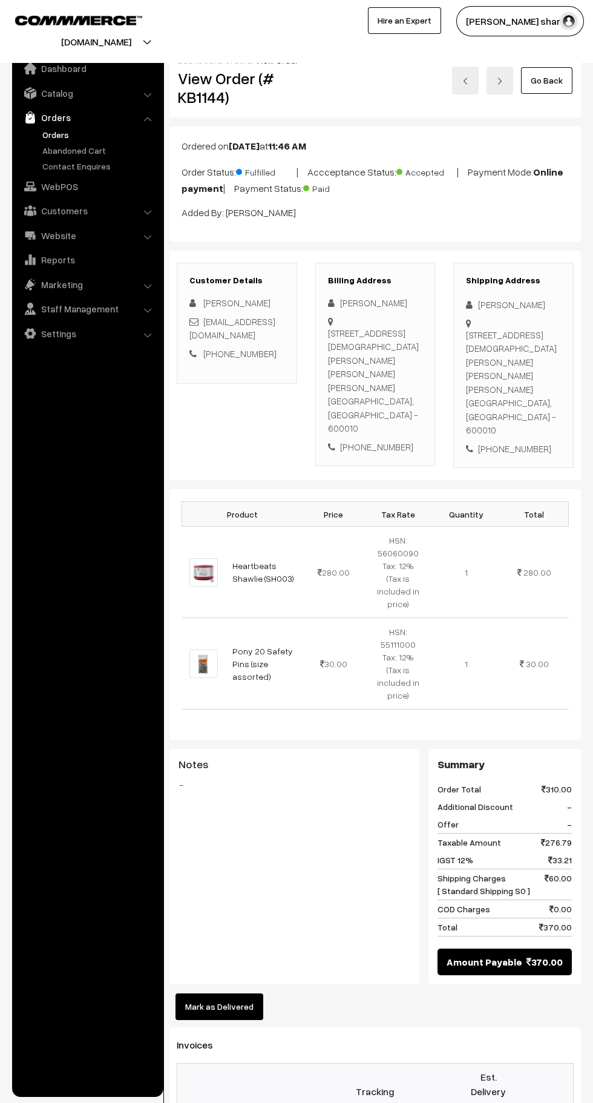
click at [222, 993] on button "Mark as Delivered" at bounding box center [220, 1006] width 88 height 27
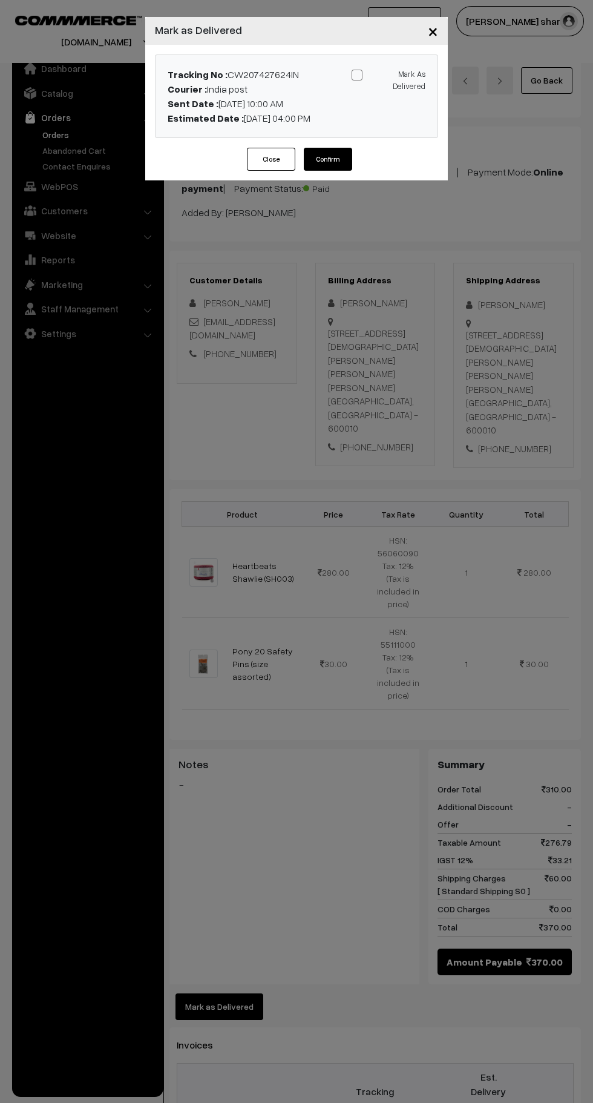
click at [352, 80] on label "Mark As Delivered" at bounding box center [389, 79] width 74 height 25
click at [383, 77] on input "Mark As Delivered" at bounding box center [387, 73] width 8 height 8
checkbox input "true"
click at [344, 166] on button "Confirm" at bounding box center [328, 159] width 48 height 23
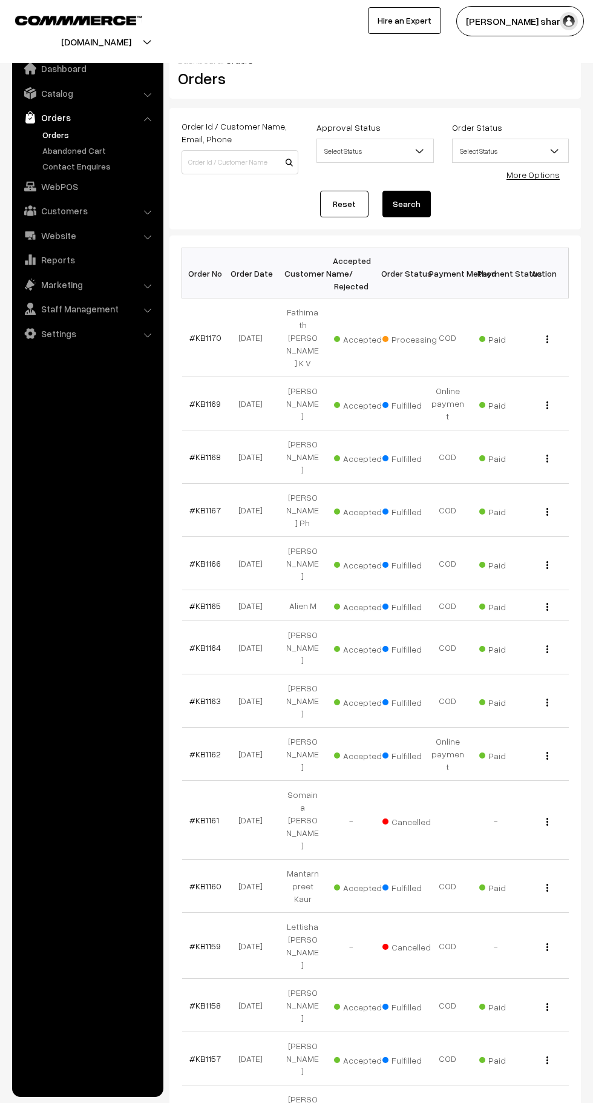
scroll to position [519, 0]
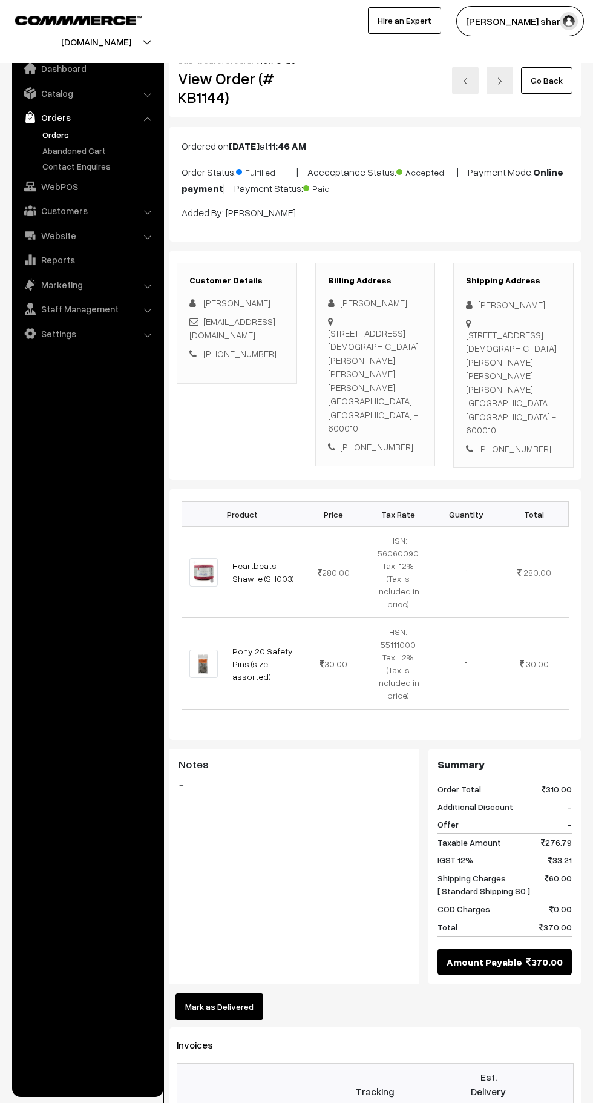
click at [238, 993] on button "Mark as Delivered" at bounding box center [220, 1006] width 88 height 27
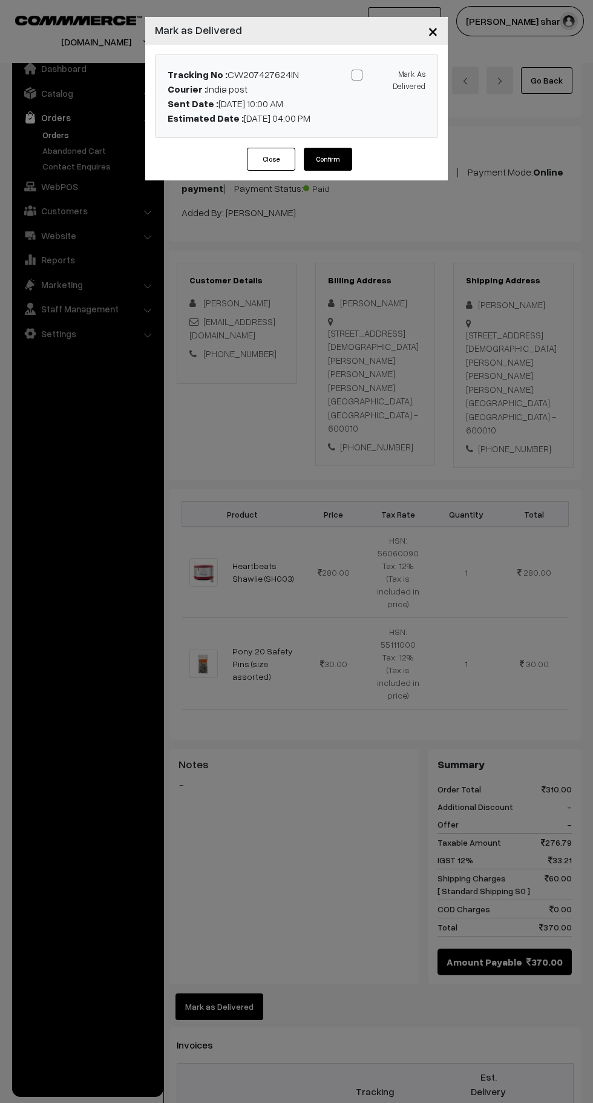
click at [357, 75] on span at bounding box center [357, 75] width 11 height 11
click at [383, 75] on input "Mark As Delivered" at bounding box center [387, 73] width 8 height 8
checkbox input "true"
click at [338, 167] on button "Confirm" at bounding box center [328, 159] width 48 height 23
